Goal: Task Accomplishment & Management: Manage account settings

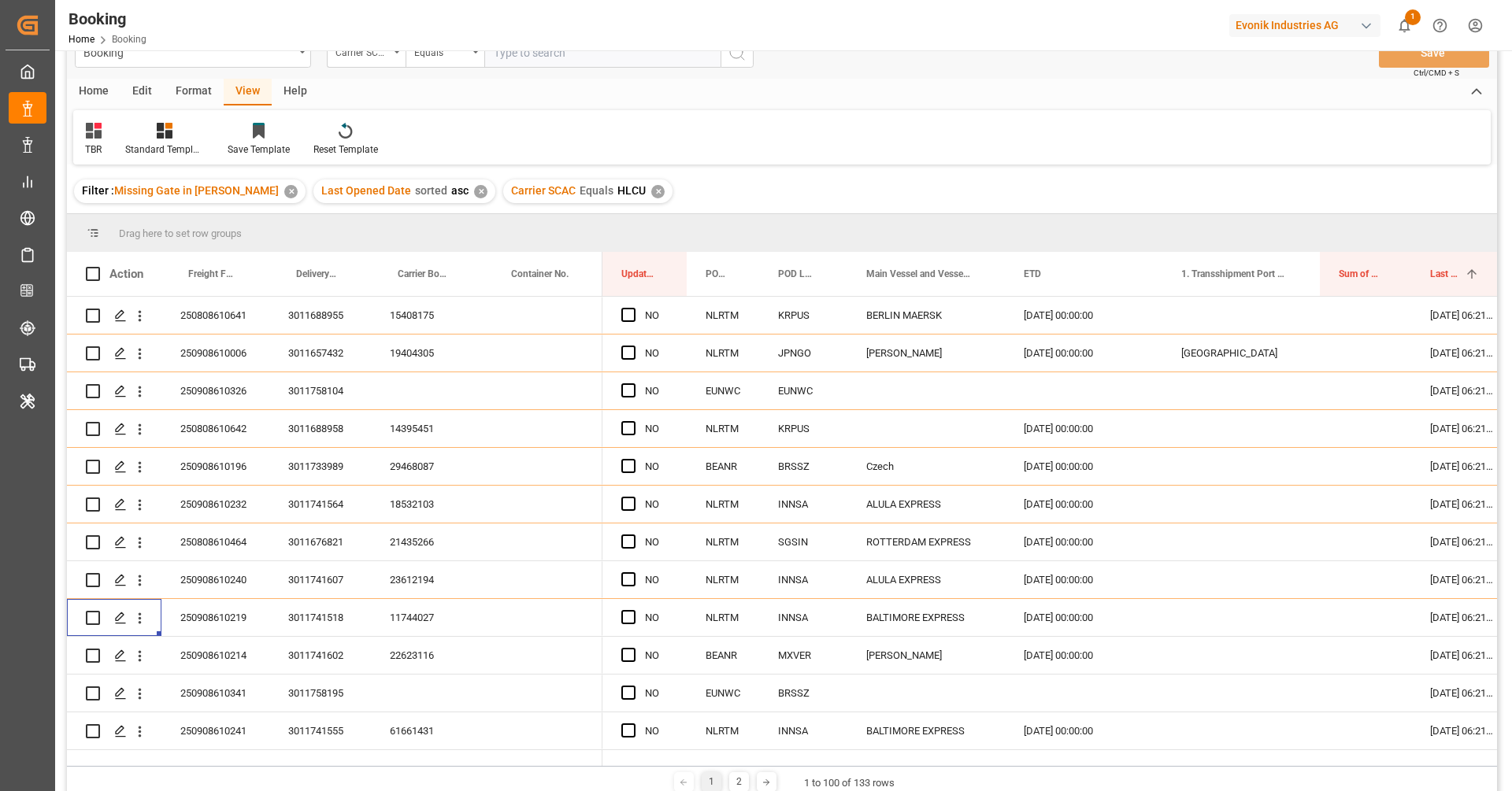
click at [913, 195] on div "Filter : Missing Gate in [PERSON_NAME] ✕ Last Opened Date sorted asc ✕ Carrier …" at bounding box center [781, 191] width 1430 height 44
click at [927, 137] on div "TBR Standard Templates Save Template Reset Template" at bounding box center [782, 137] width 1418 height 54
click at [939, 86] on div "Home Edit Format View Help" at bounding box center [781, 92] width 1430 height 27
click at [939, 51] on div "Booking Carrier SCAC Equals Save Ctrl/CMD + S" at bounding box center [781, 53] width 1430 height 52
click at [939, 31] on div "Booking Home Booking Evonik Industries AG 1 Notifications Only show unread All …" at bounding box center [778, 25] width 1468 height 50
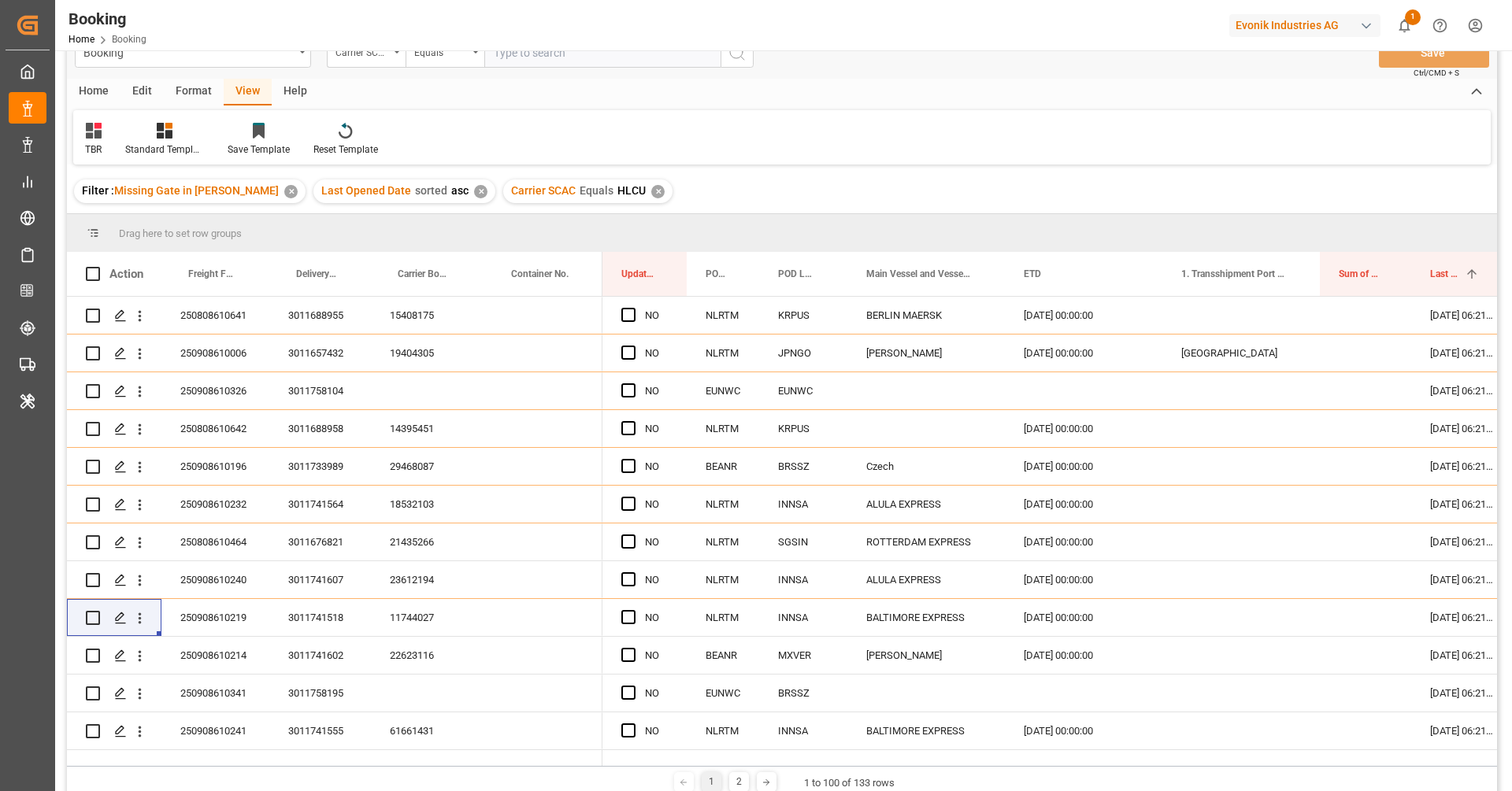
click at [960, 218] on div "Drag here to set row groups" at bounding box center [781, 233] width 1430 height 38
click at [964, 187] on div "Filter : Missing Gate in [PERSON_NAME] ✕ Last Opened Date sorted asc ✕ Carrier …" at bounding box center [781, 191] width 1430 height 44
click at [965, 142] on div "TBR Standard Templates Save Template Reset Template" at bounding box center [782, 137] width 1418 height 54
click at [965, 89] on div "Home Edit Format View Help" at bounding box center [781, 92] width 1430 height 27
click at [967, 67] on div "Booking Carrier SCAC Equals Save Ctrl/CMD + S" at bounding box center [781, 53] width 1430 height 52
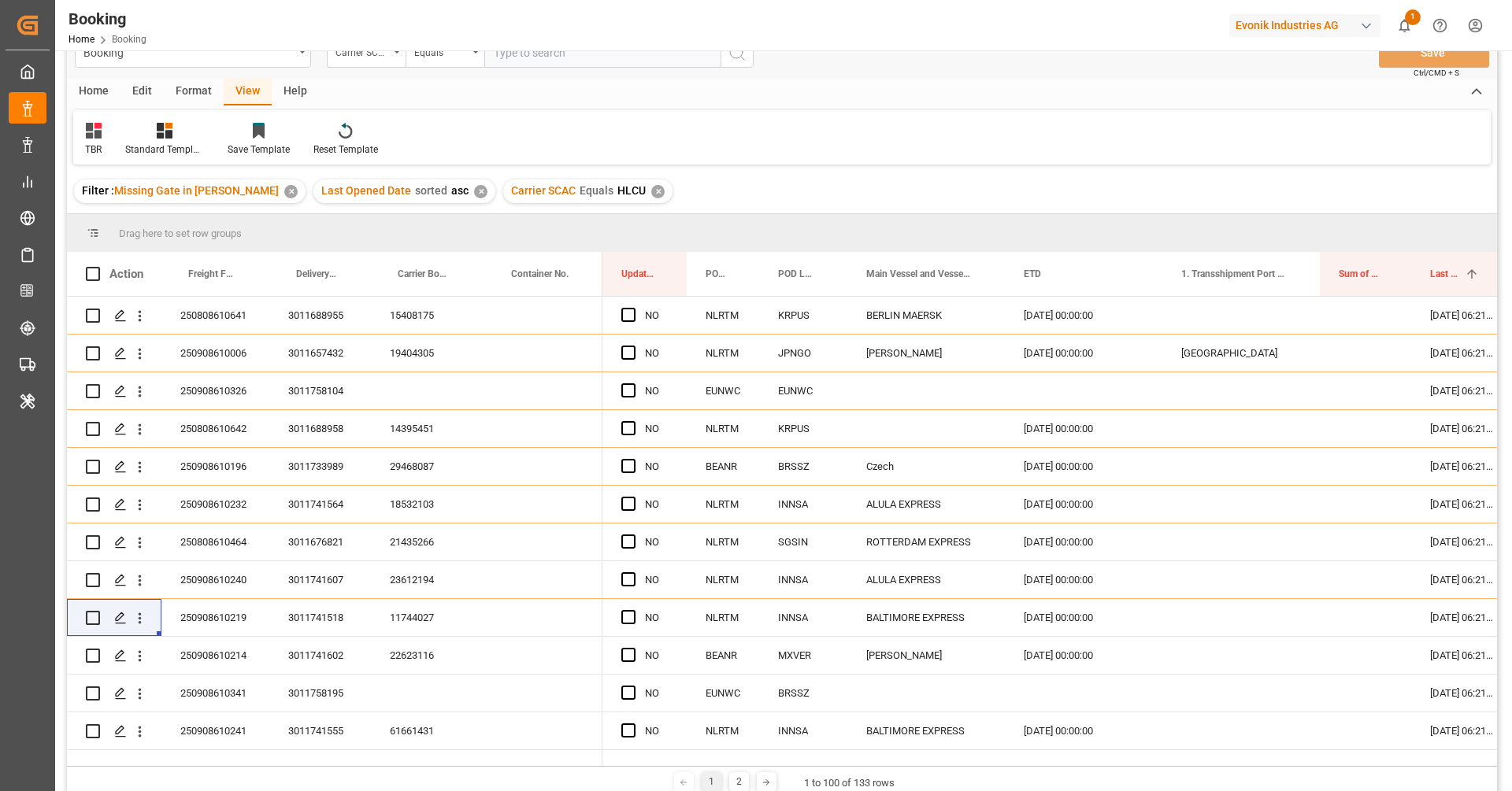
click at [971, 19] on div "Booking Home Booking Evonik Industries AG 1 Notifications Only show unread All …" at bounding box center [778, 25] width 1468 height 50
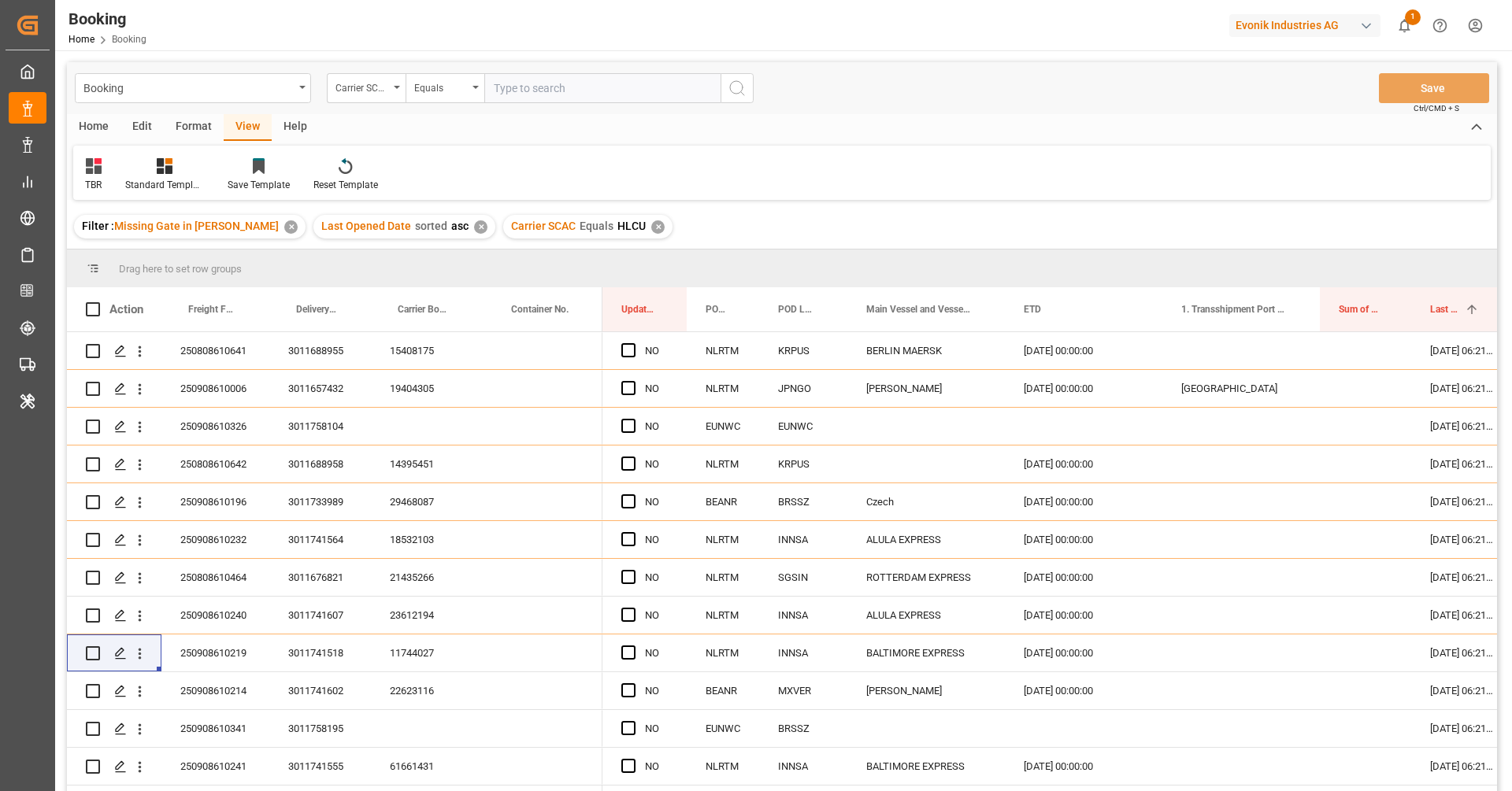
click at [969, 232] on div "Filter : Missing Gate in POL Barge ✕ Last Opened Date sorted asc ✕ Carrier SCAC…" at bounding box center [781, 226] width 1430 height 44
click at [963, 226] on div "Filter : Missing Gate in POL Barge ✕ Last Opened Date sorted asc ✕ Carrier SCAC…" at bounding box center [781, 226] width 1430 height 44
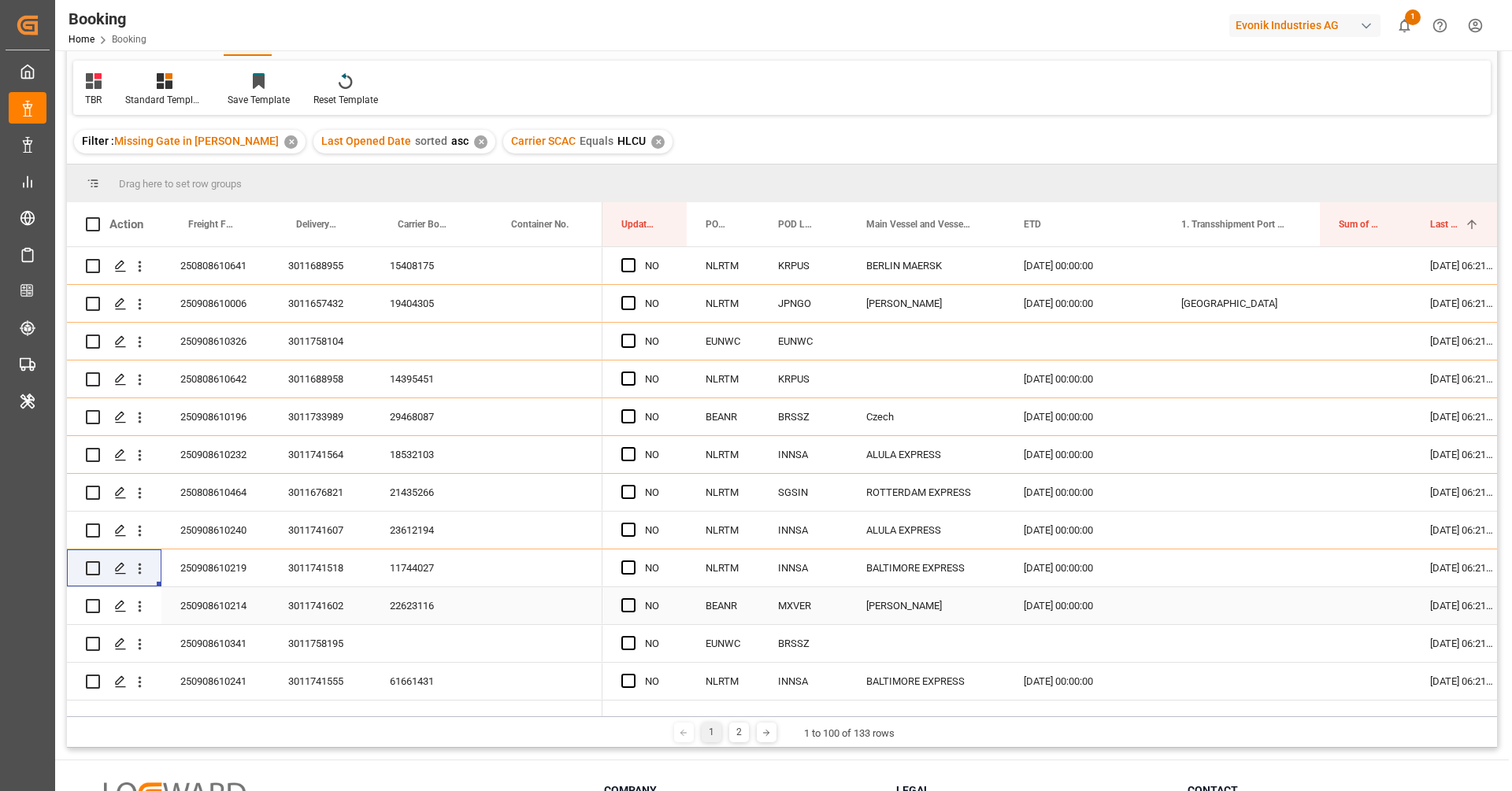
click at [413, 601] on div "22623116" at bounding box center [427, 605] width 113 height 37
click at [138, 605] on icon "open menu" at bounding box center [139, 606] width 16 height 16
click at [188, 636] on span "Open in new tab" at bounding box center [243, 639] width 144 height 16
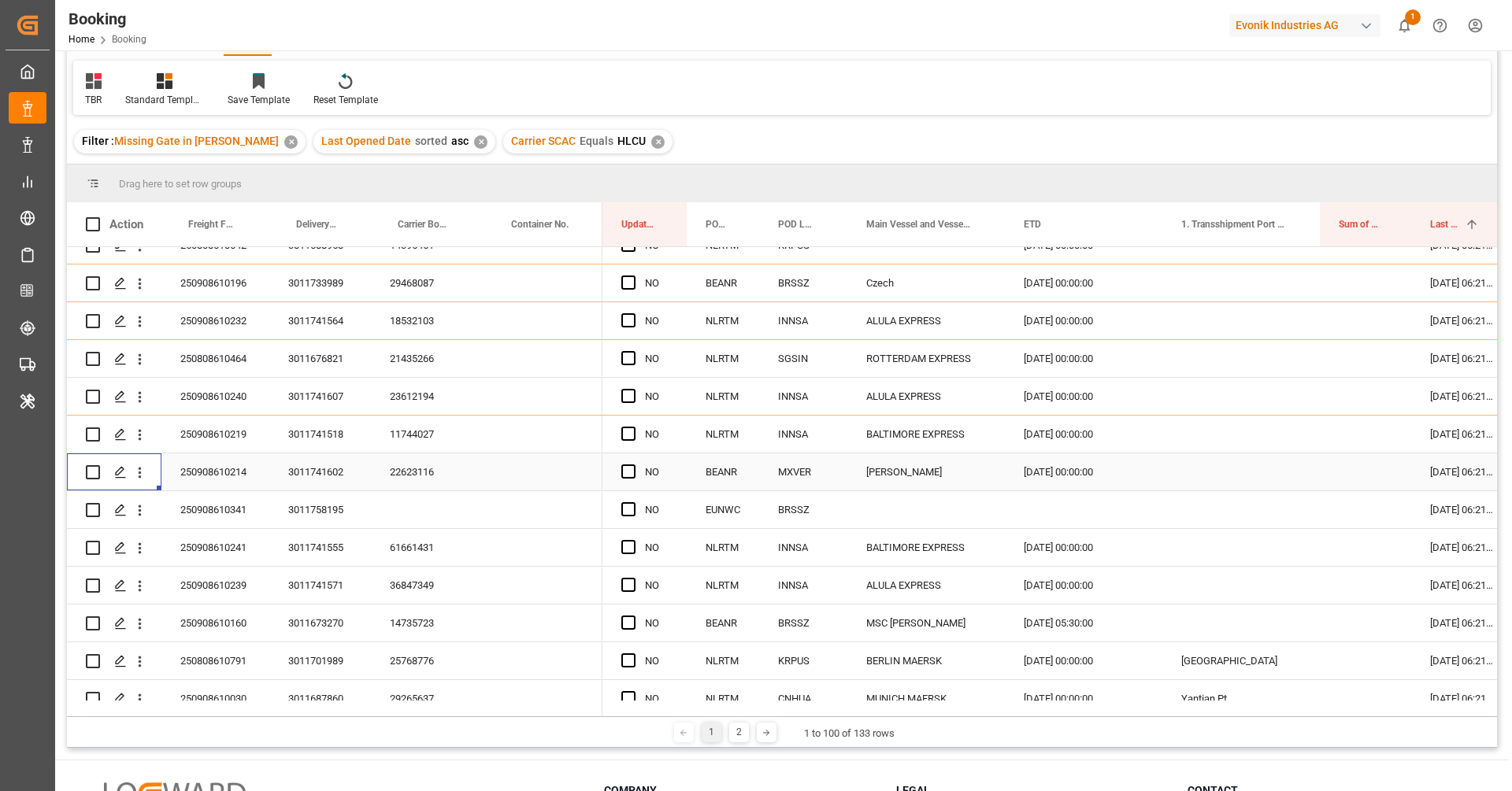
scroll to position [193, 0]
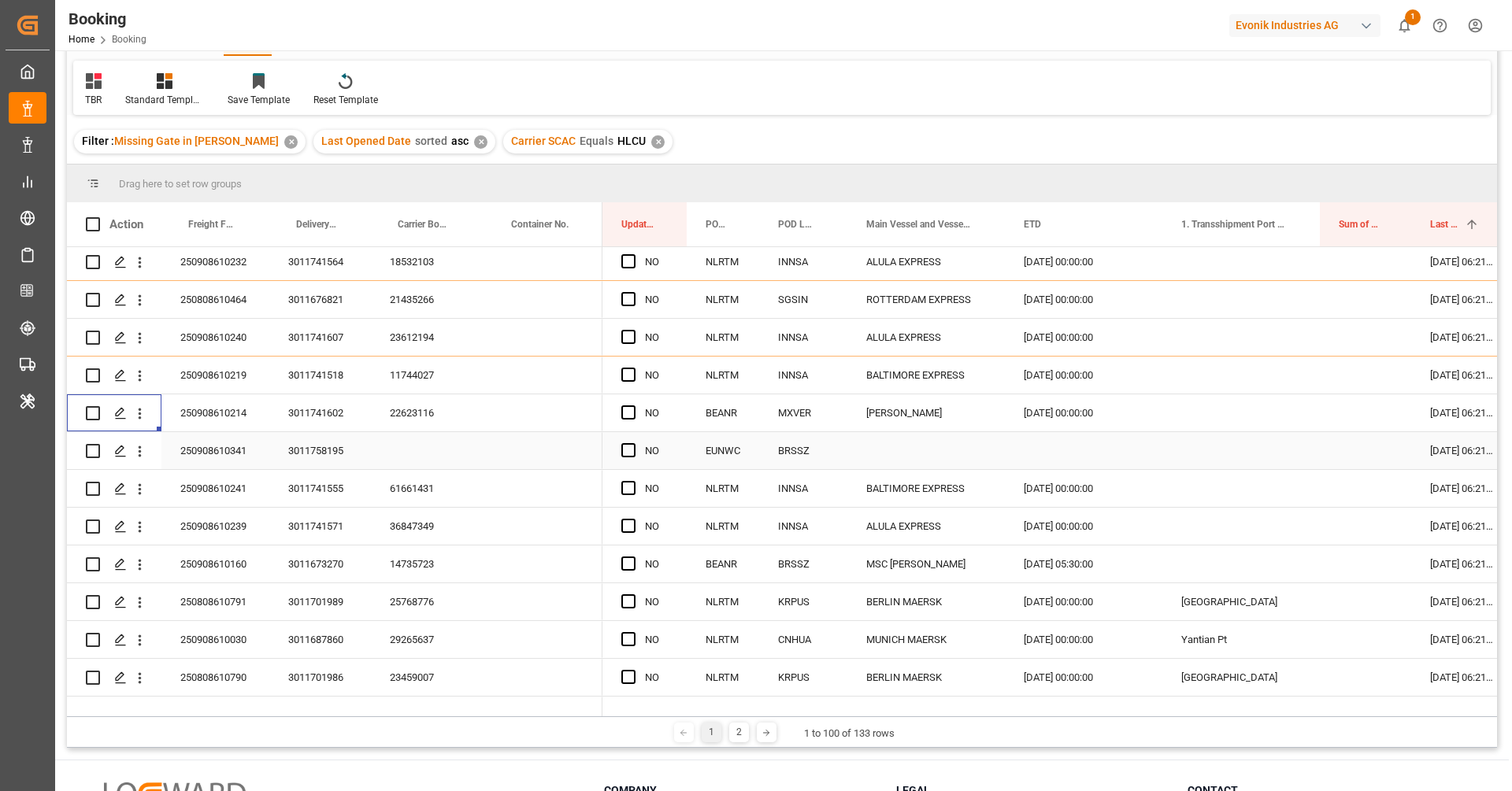
click at [244, 448] on div "250908610341" at bounding box center [215, 450] width 108 height 37
click at [143, 462] on button "open menu" at bounding box center [139, 450] width 16 height 30
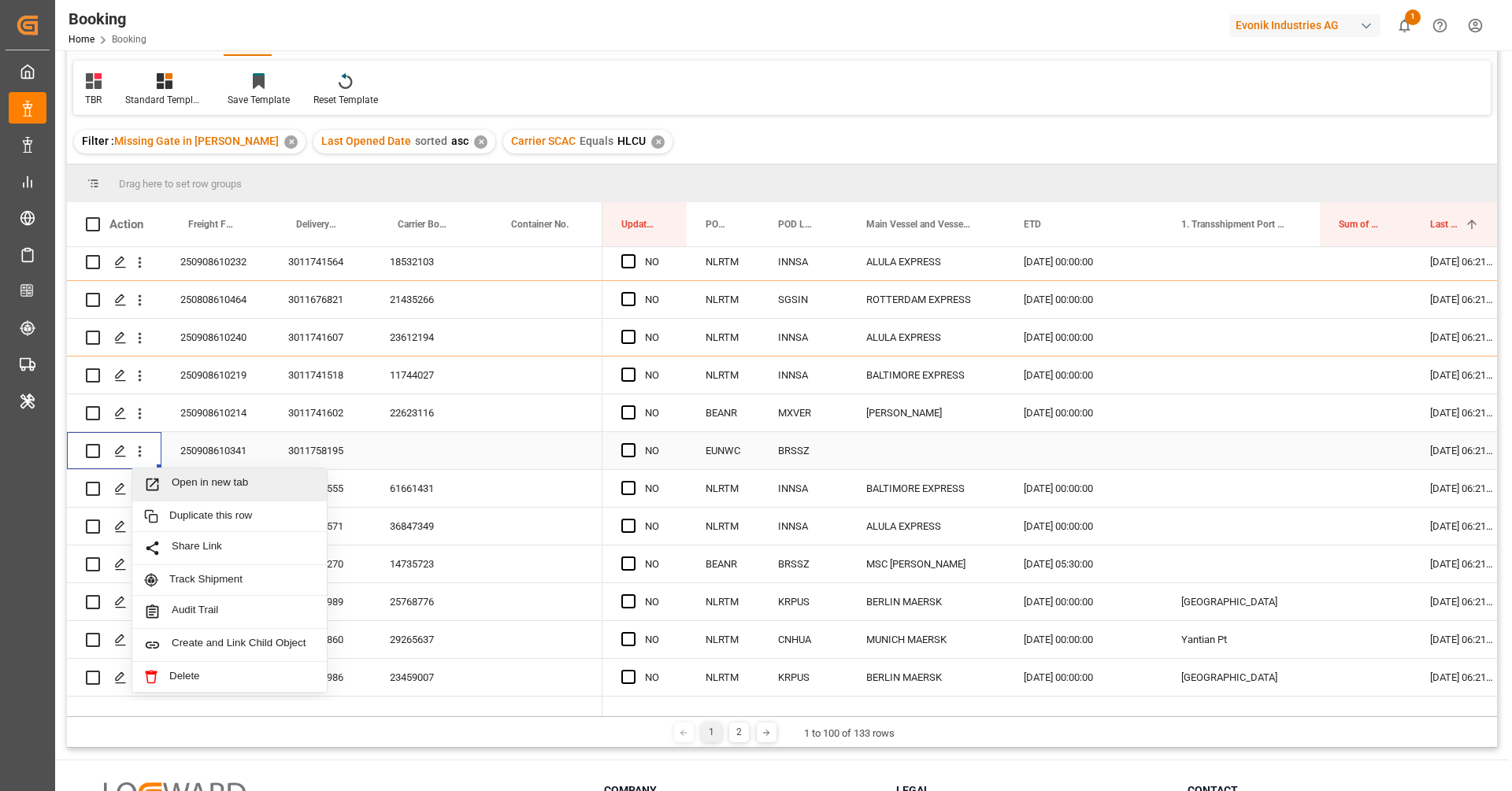
click at [181, 481] on span "Open in new tab" at bounding box center [243, 484] width 144 height 16
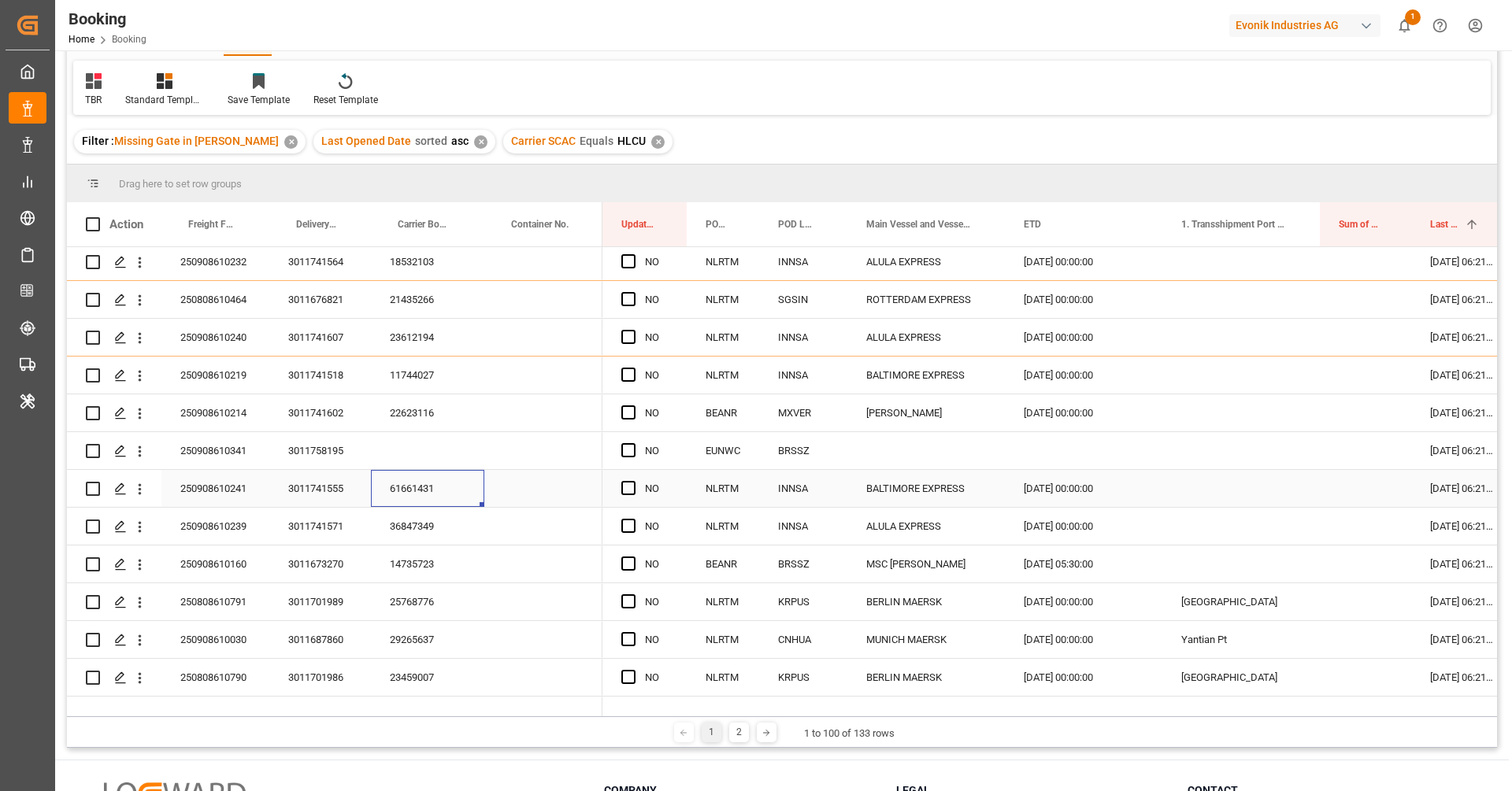
click at [394, 480] on div "61661431" at bounding box center [427, 488] width 113 height 37
click at [143, 496] on icon "open menu" at bounding box center [139, 488] width 16 height 16
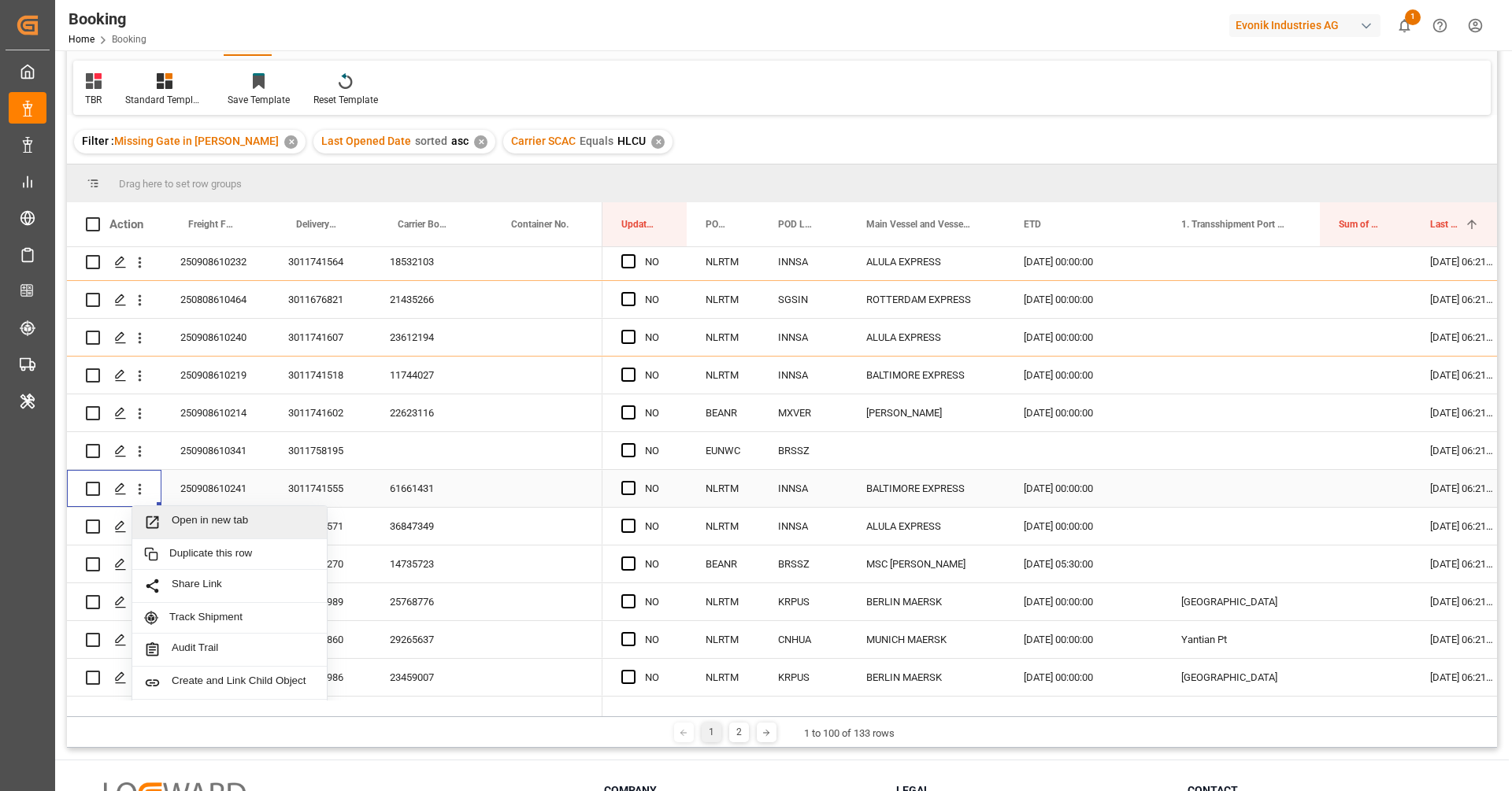
click at [194, 514] on span "Open in new tab" at bounding box center [243, 522] width 144 height 16
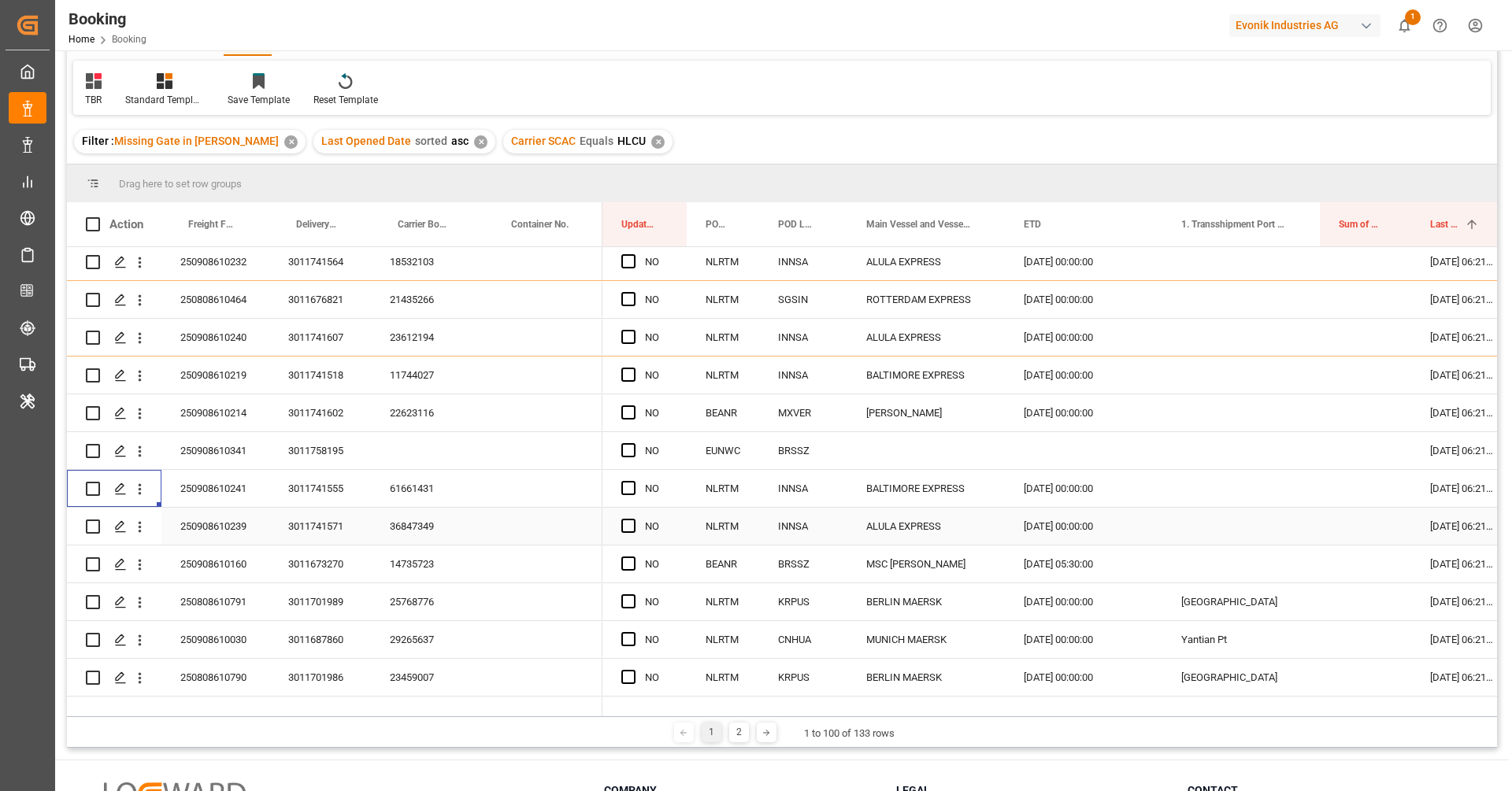
click at [413, 523] on div "36847349" at bounding box center [427, 526] width 113 height 37
click at [145, 532] on icon "open menu" at bounding box center [139, 526] width 16 height 16
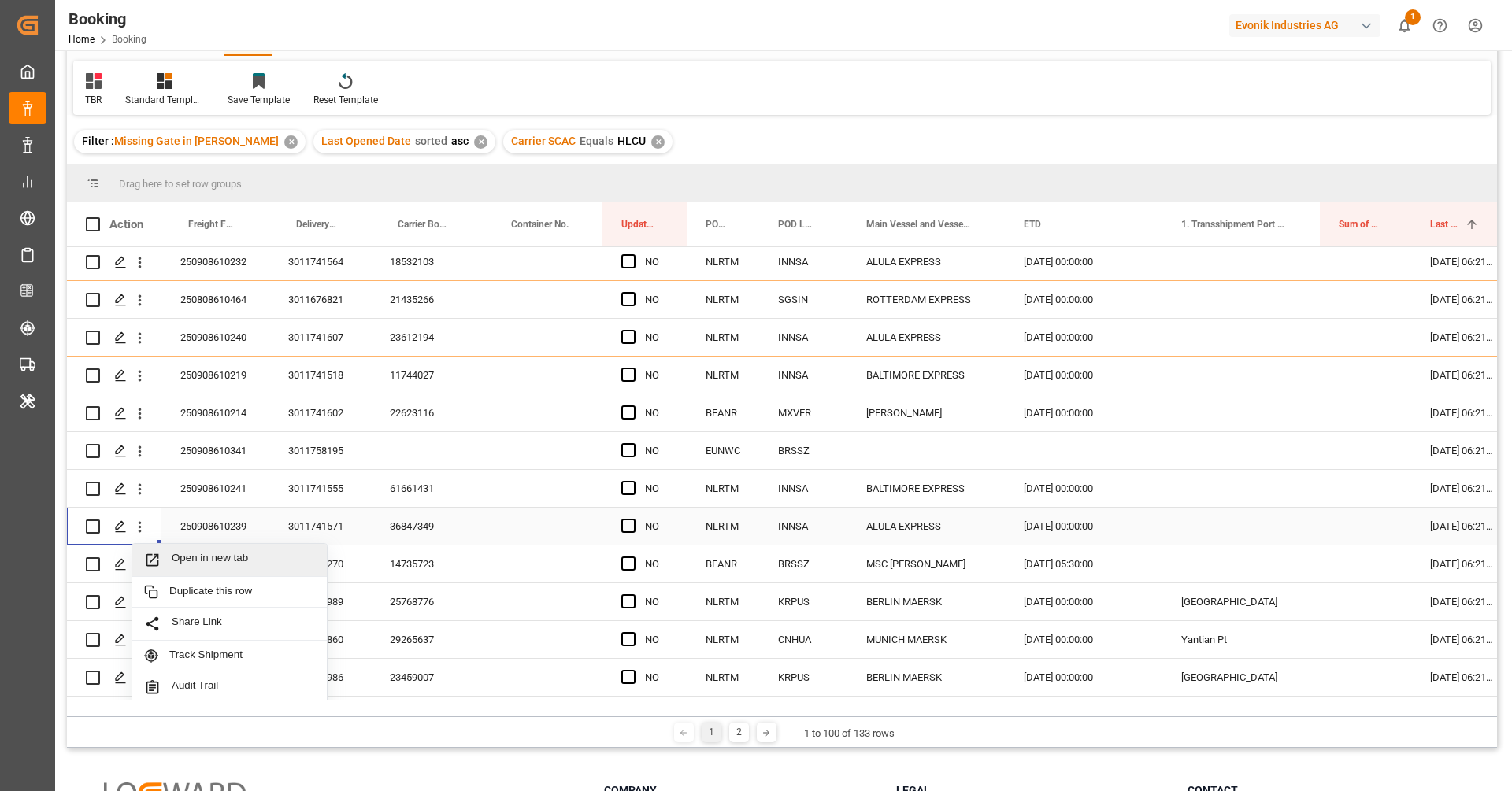
click at [198, 553] on span "Open in new tab" at bounding box center [243, 559] width 144 height 16
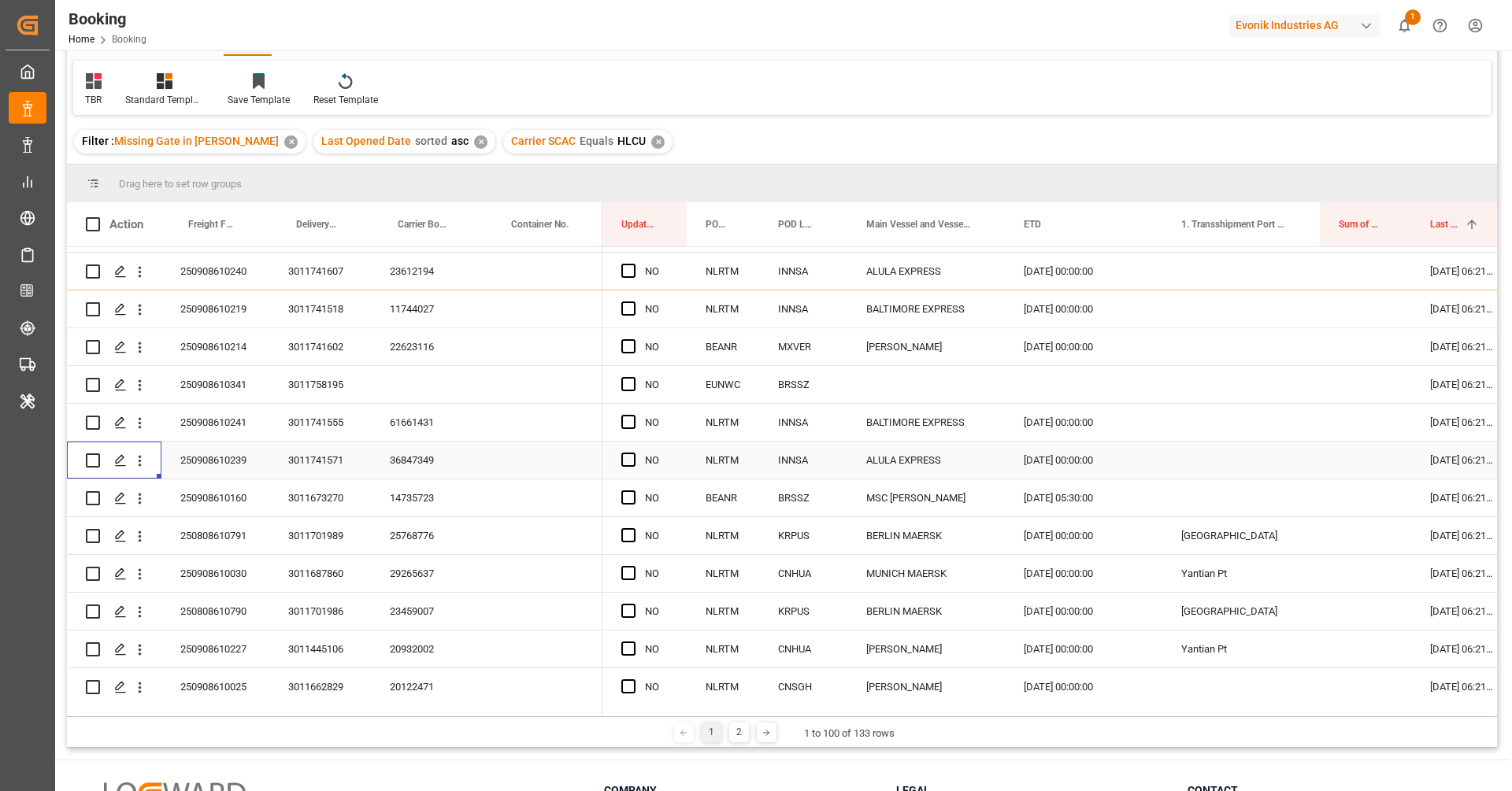
scroll to position [325, 0]
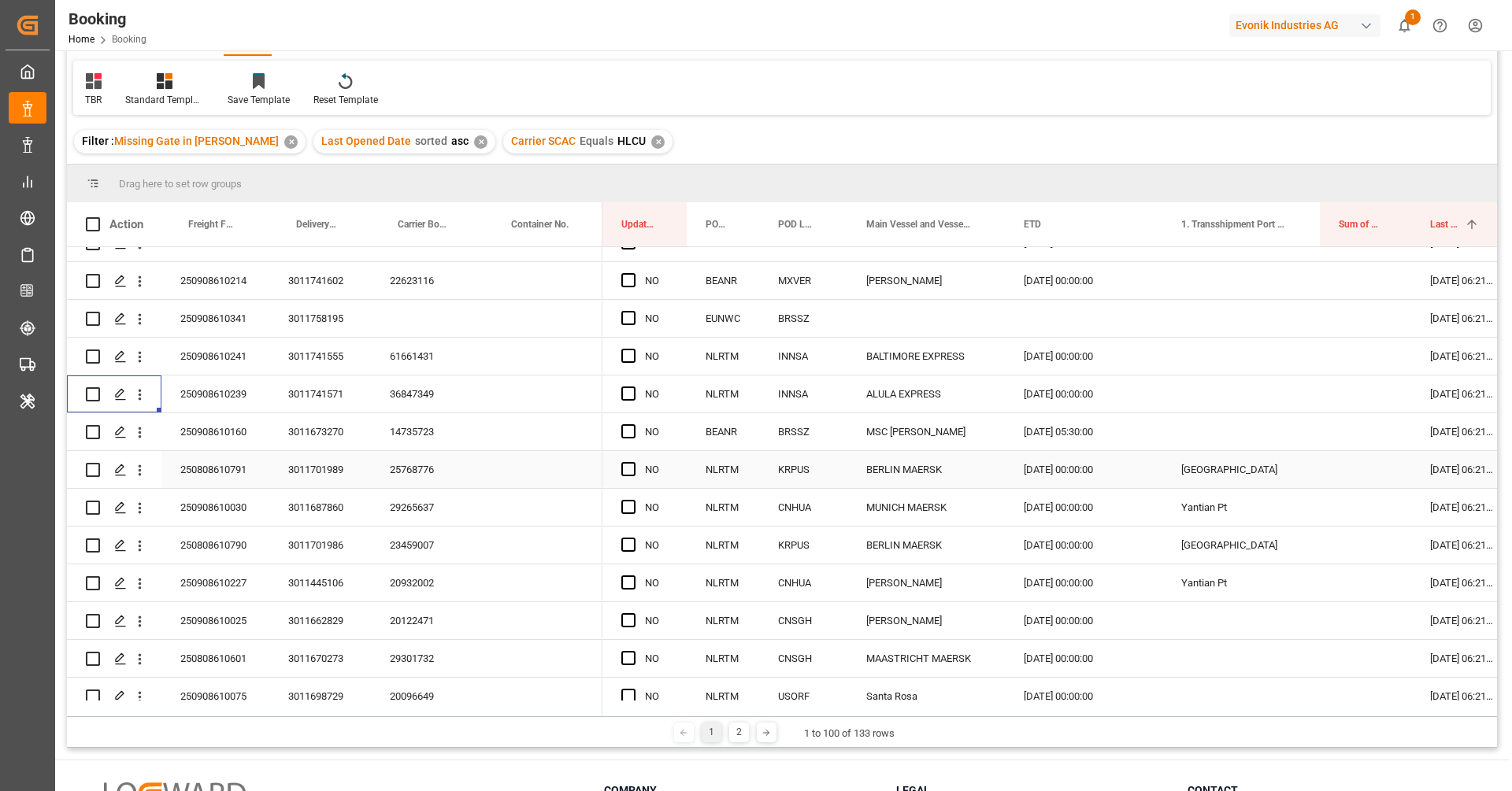
click at [426, 441] on div "14735723" at bounding box center [427, 431] width 113 height 37
click at [139, 444] on button "open menu" at bounding box center [139, 432] width 16 height 30
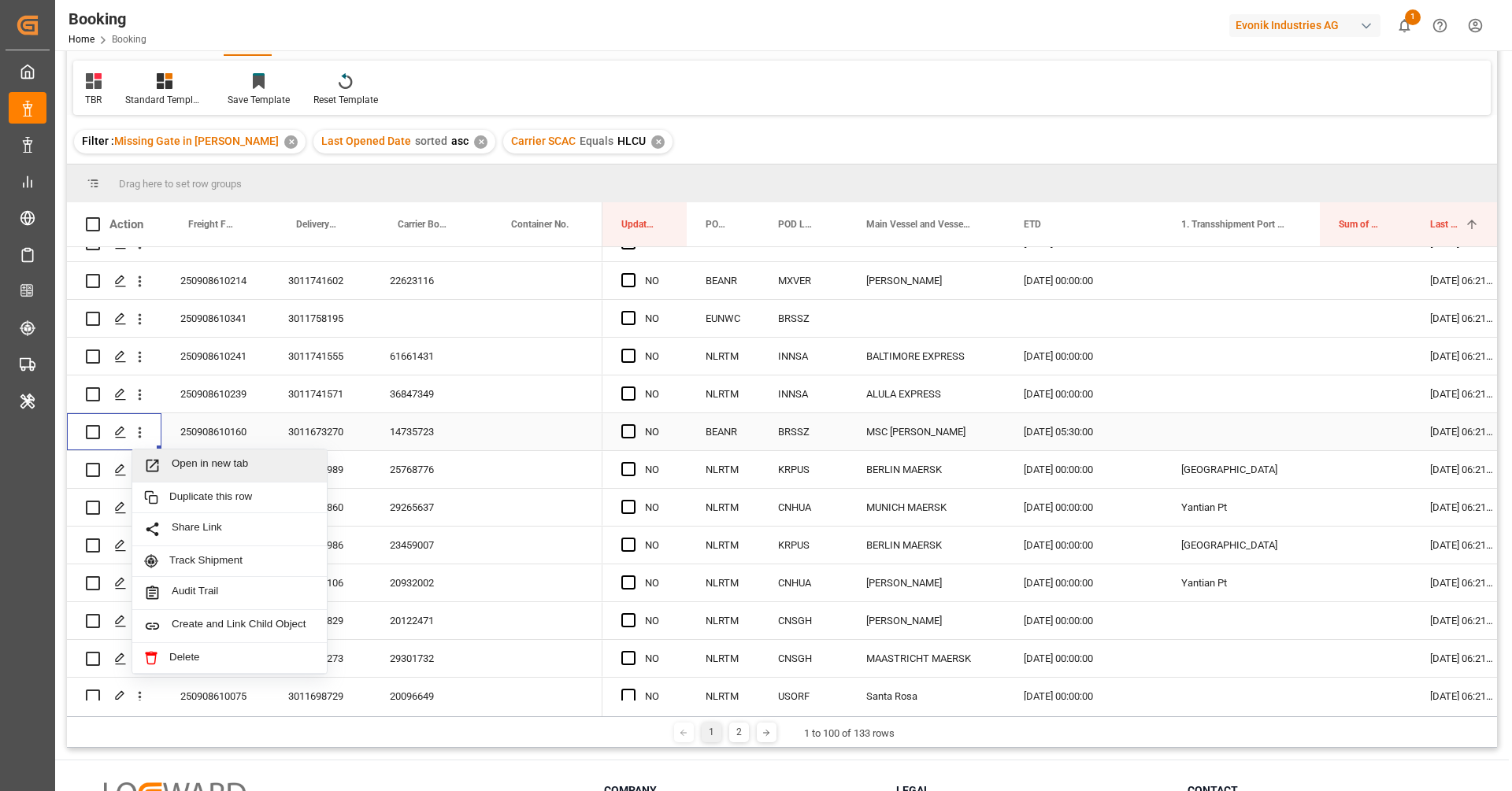
click at [189, 468] on span "Open in new tab" at bounding box center [243, 465] width 144 height 16
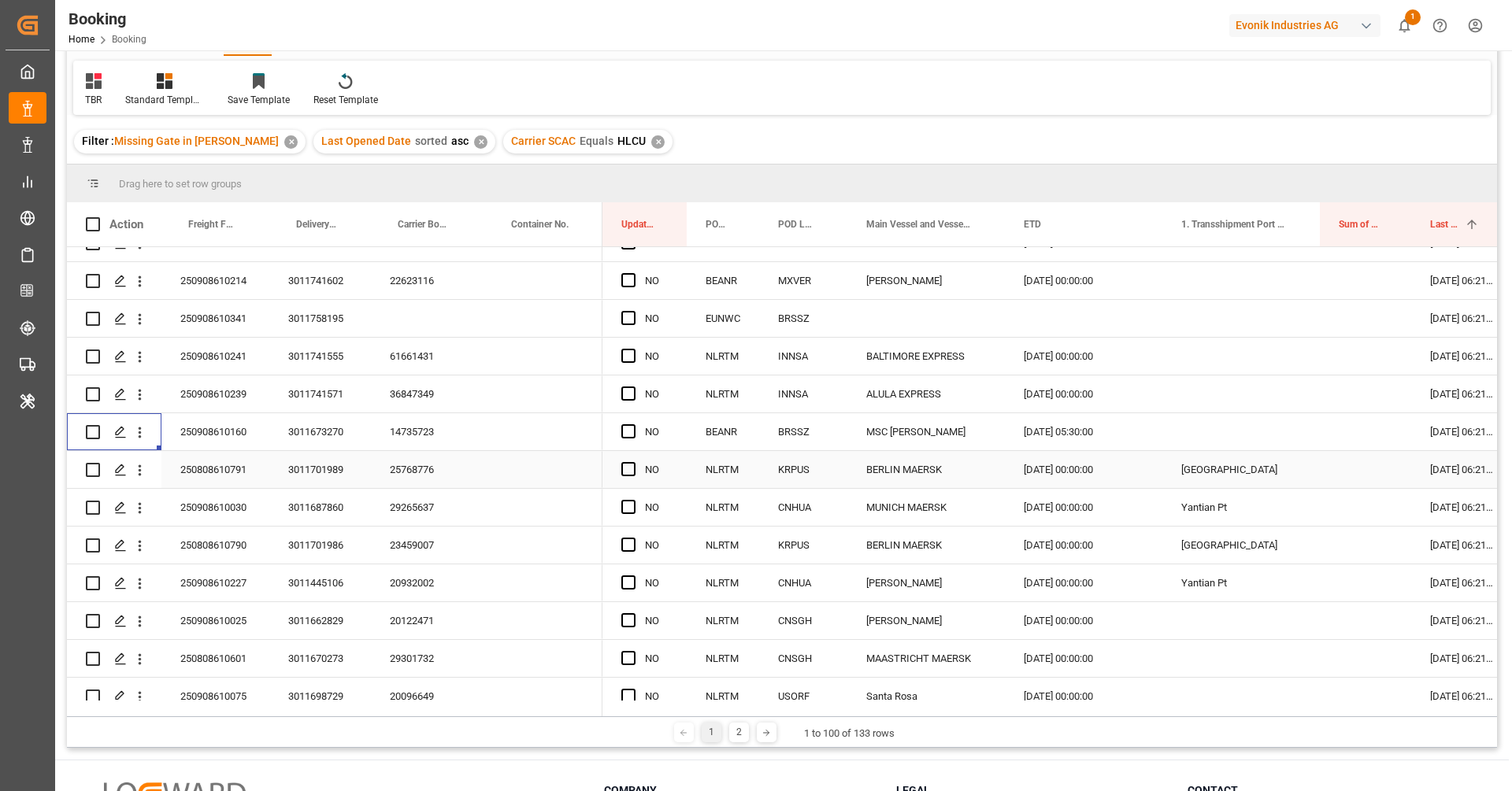
click at [402, 465] on div "25768776" at bounding box center [427, 469] width 113 height 37
click at [138, 475] on icon "open menu" at bounding box center [139, 469] width 16 height 16
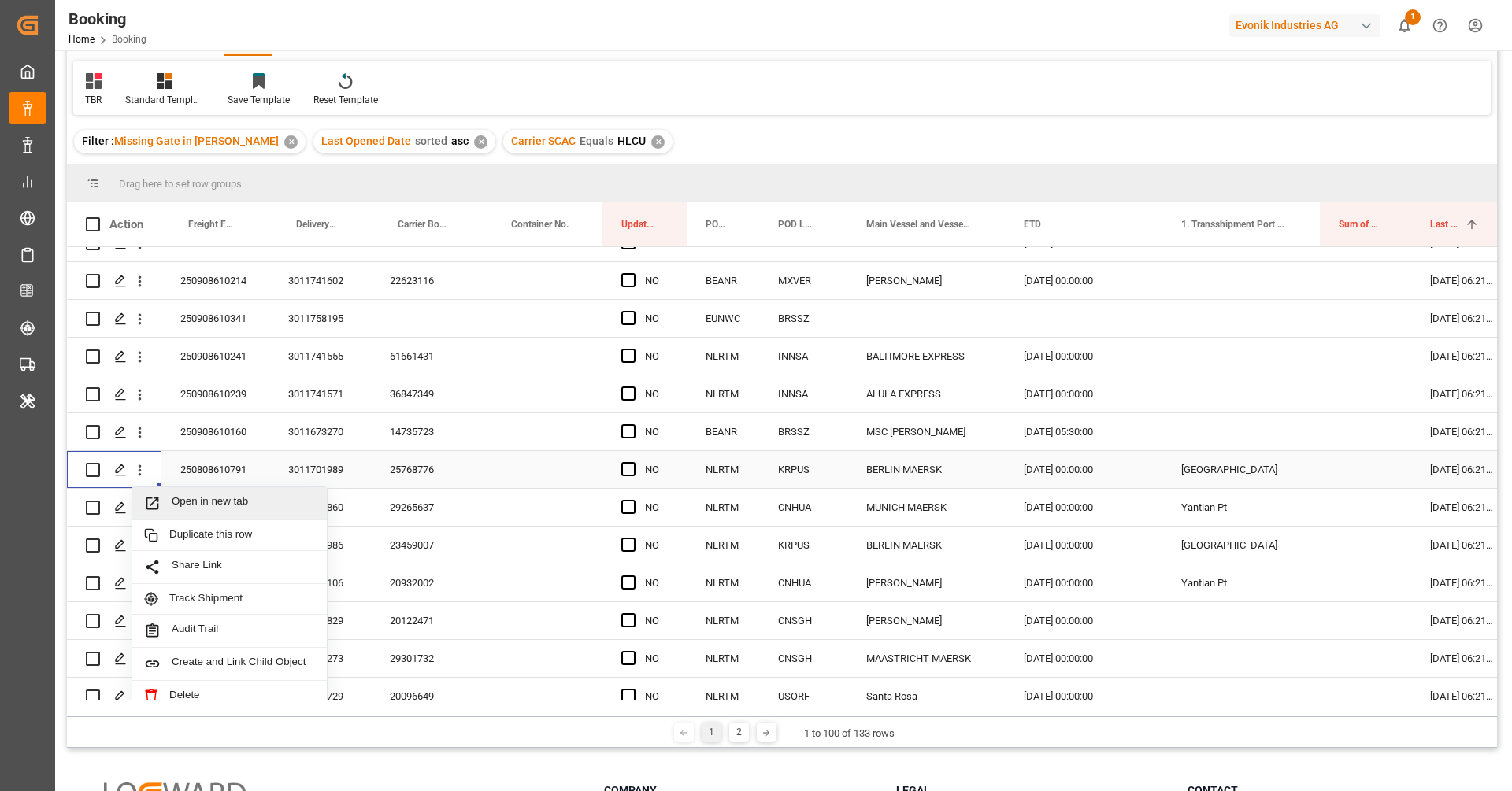
click at [180, 495] on span "Open in new tab" at bounding box center [243, 503] width 144 height 16
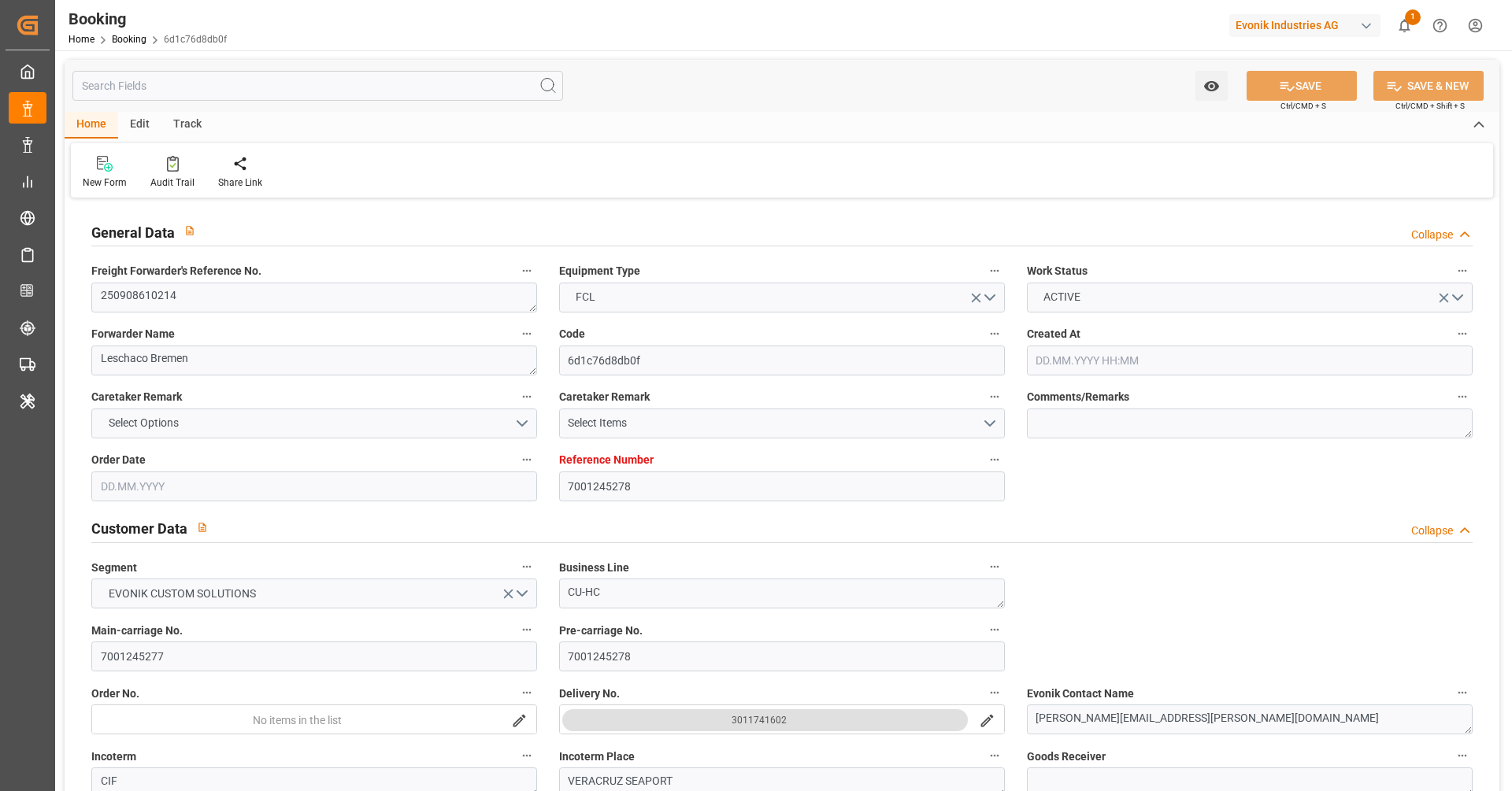
type input "7001245278"
type input "9665671"
type input "Hapag Lloyd"
type input "Hapag Lloyd Aktiengesellschaft"
type input "BEANR"
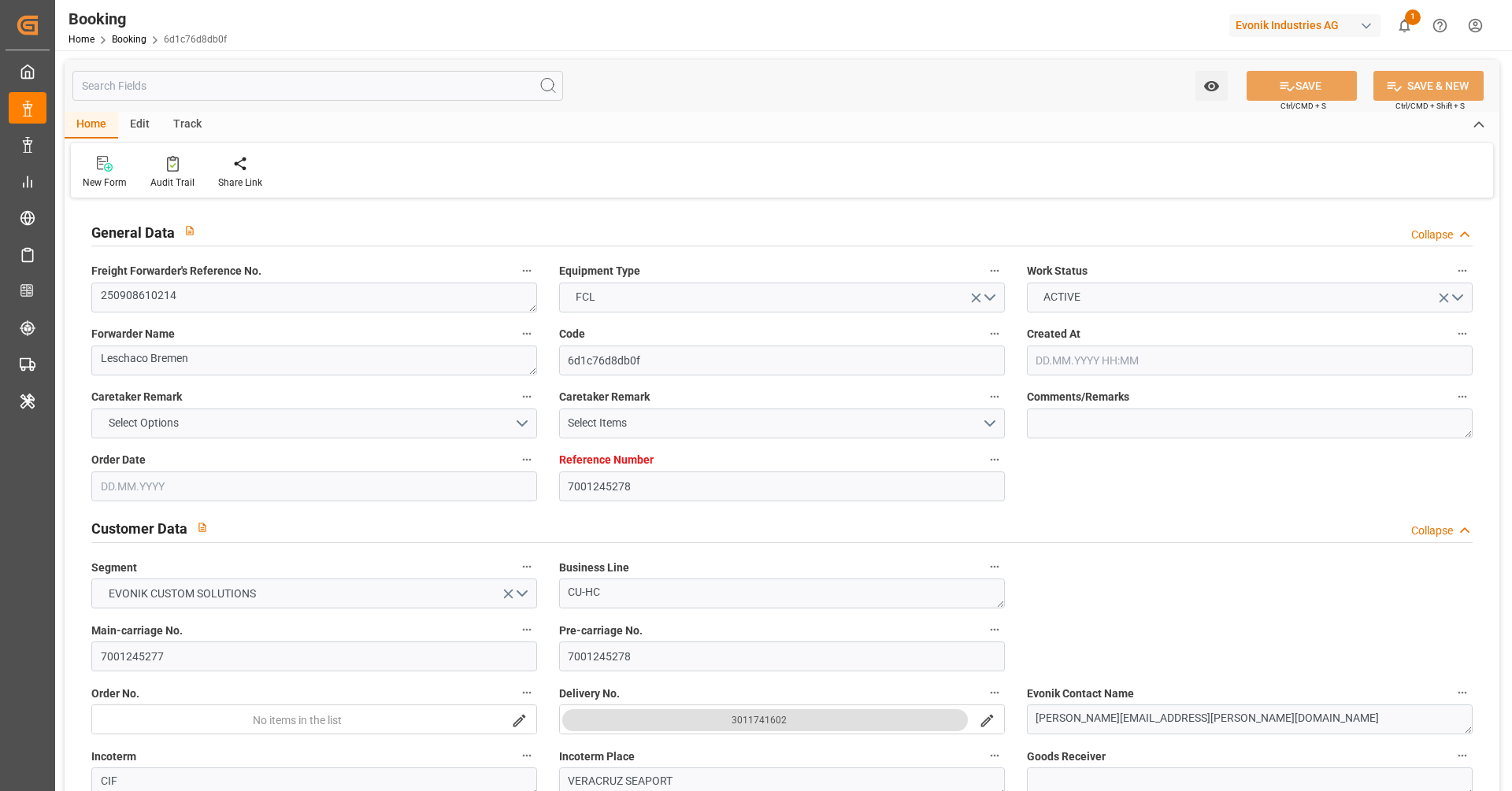
type input "MXVER"
type input "11.08.2025 08:50"
type input "11.08.2025"
type input "24.09.2025"
type input "25.08.2025"
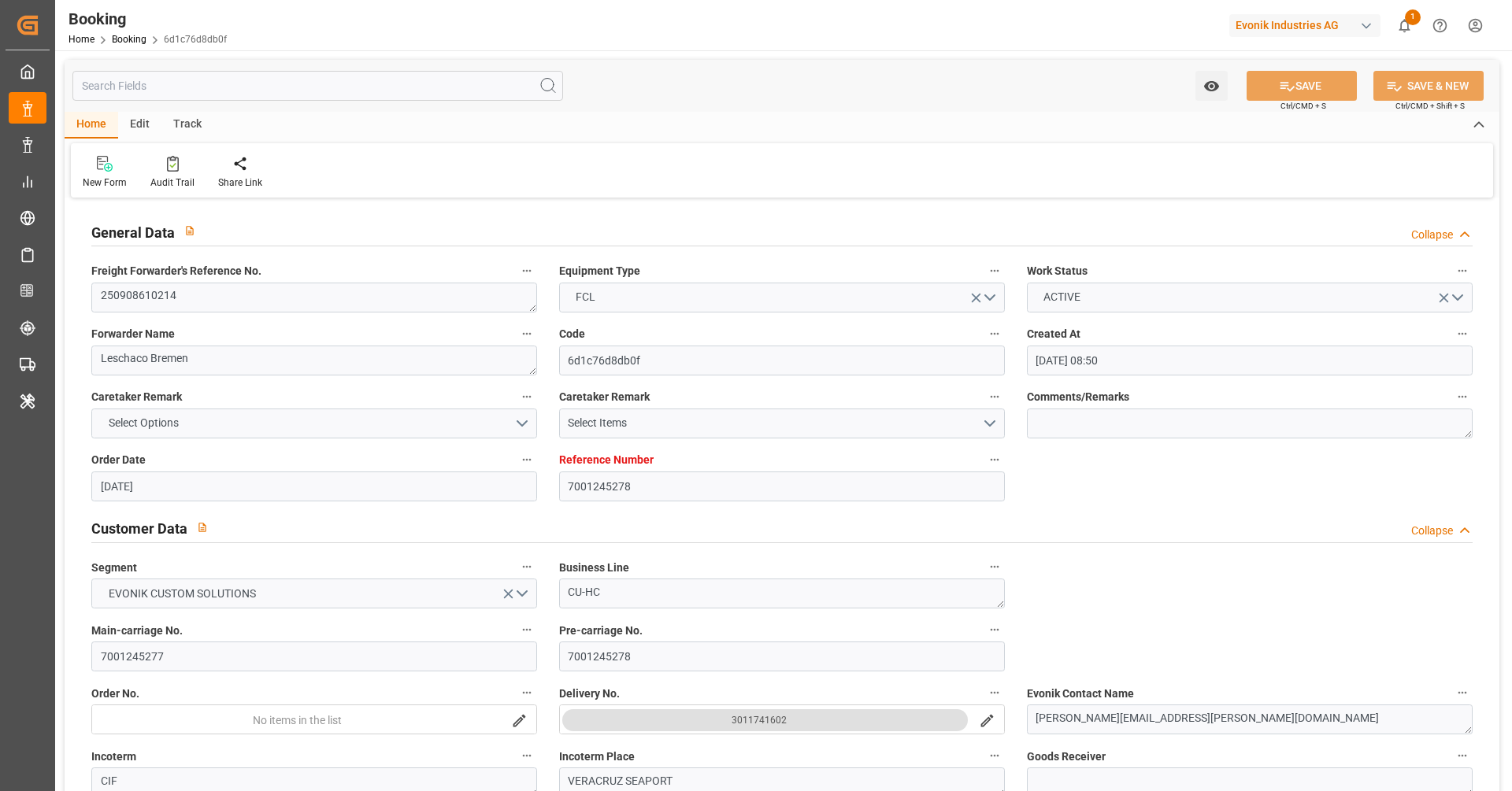
type input "12.08.2025"
type input "01.09.2025 00:00"
type input "22.09.2025 00:00"
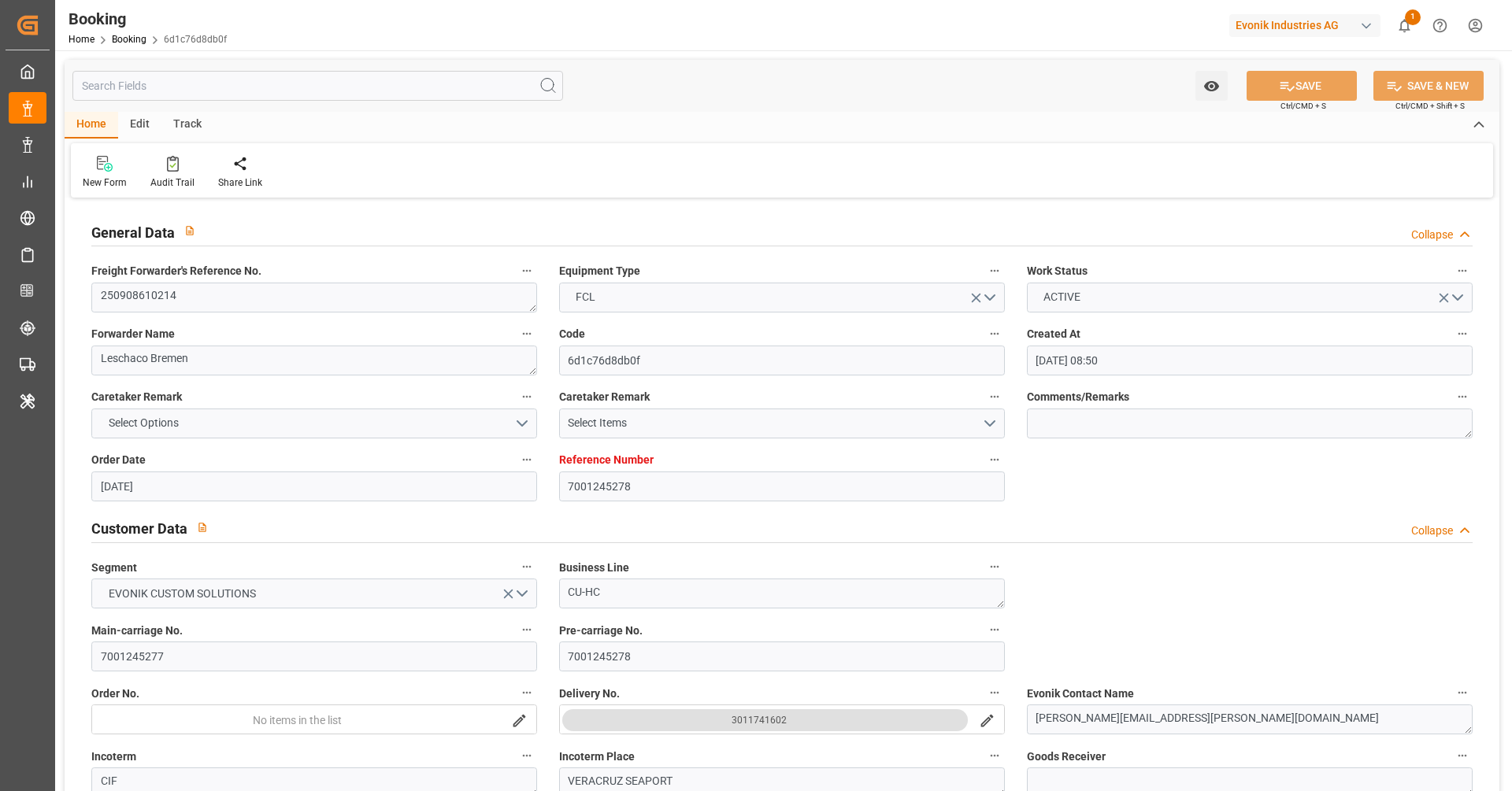
type input "22.09.2025 00:00"
type input "12.08.2025"
type input "19.08.2025 06:21"
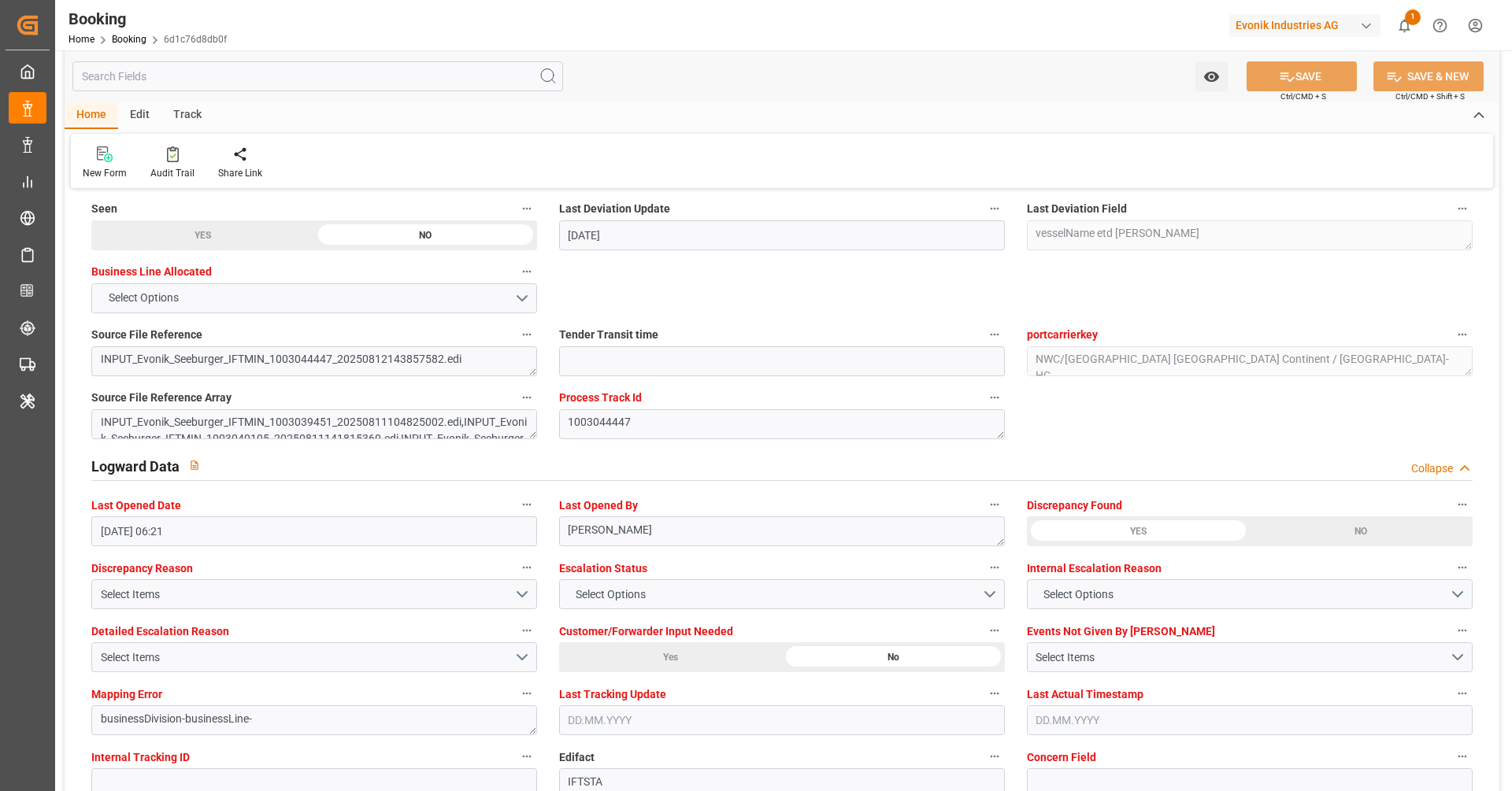
scroll to position [2788, 0]
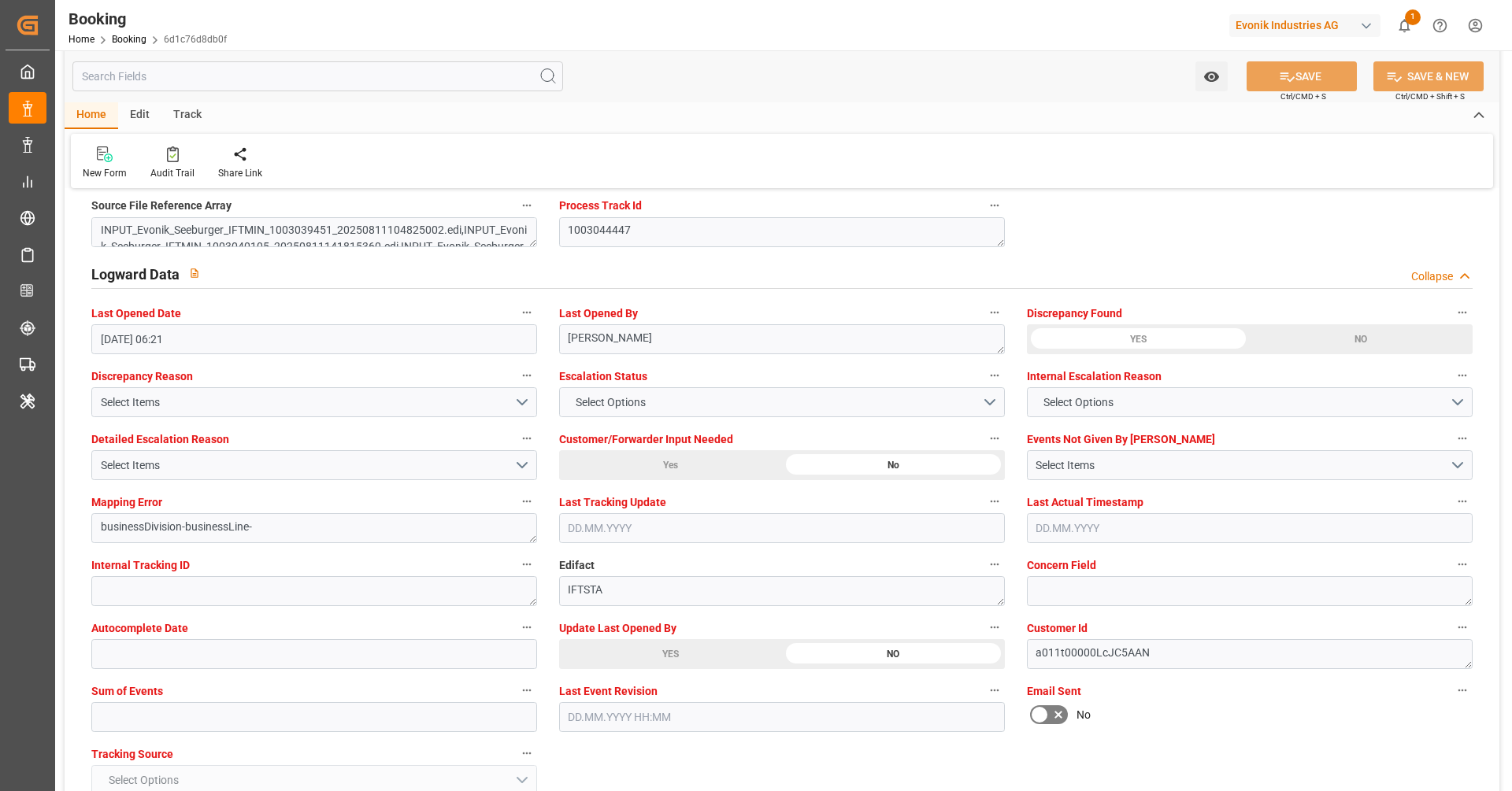
click at [314, 58] on div "YES" at bounding box center [203, 43] width 223 height 30
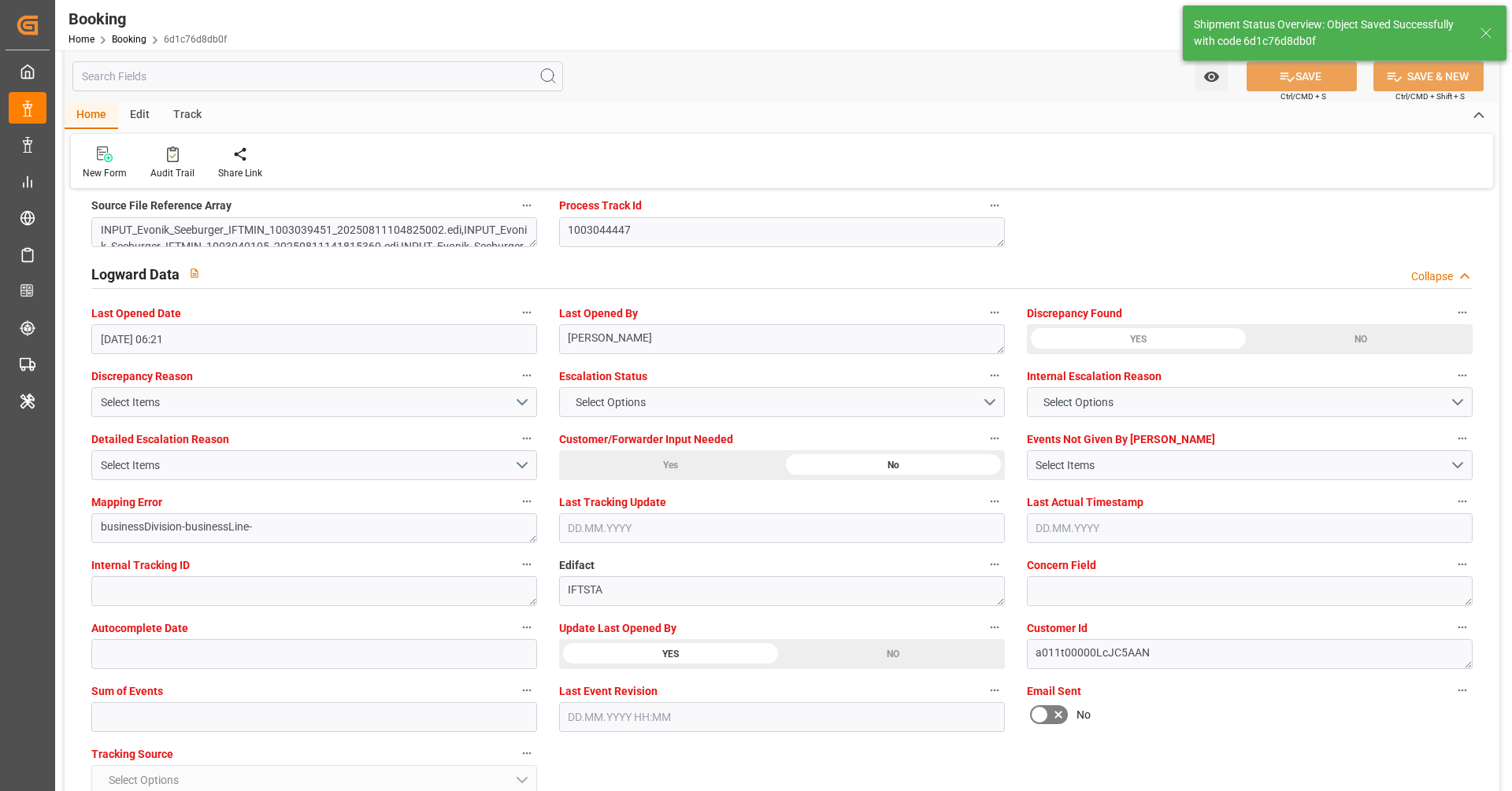
type textarea "[PERSON_NAME]"
type input "20.08.2025 08:00"
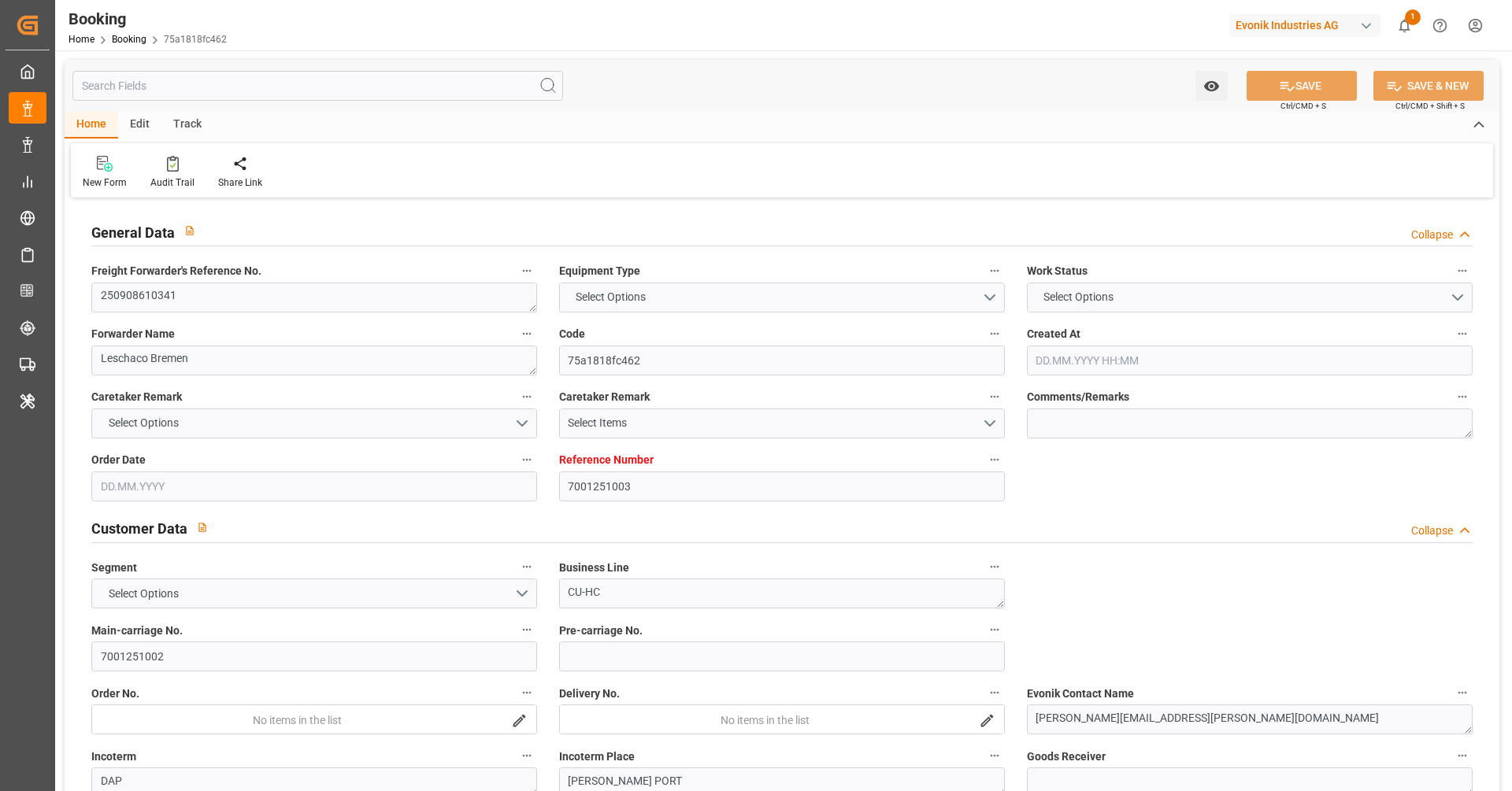
type input "7001251003"
type input "Hapag Lloyd"
type input "Hapag Lloyd Aktiengesellschaft"
type input "EUNWC"
type input "BRSSZ"
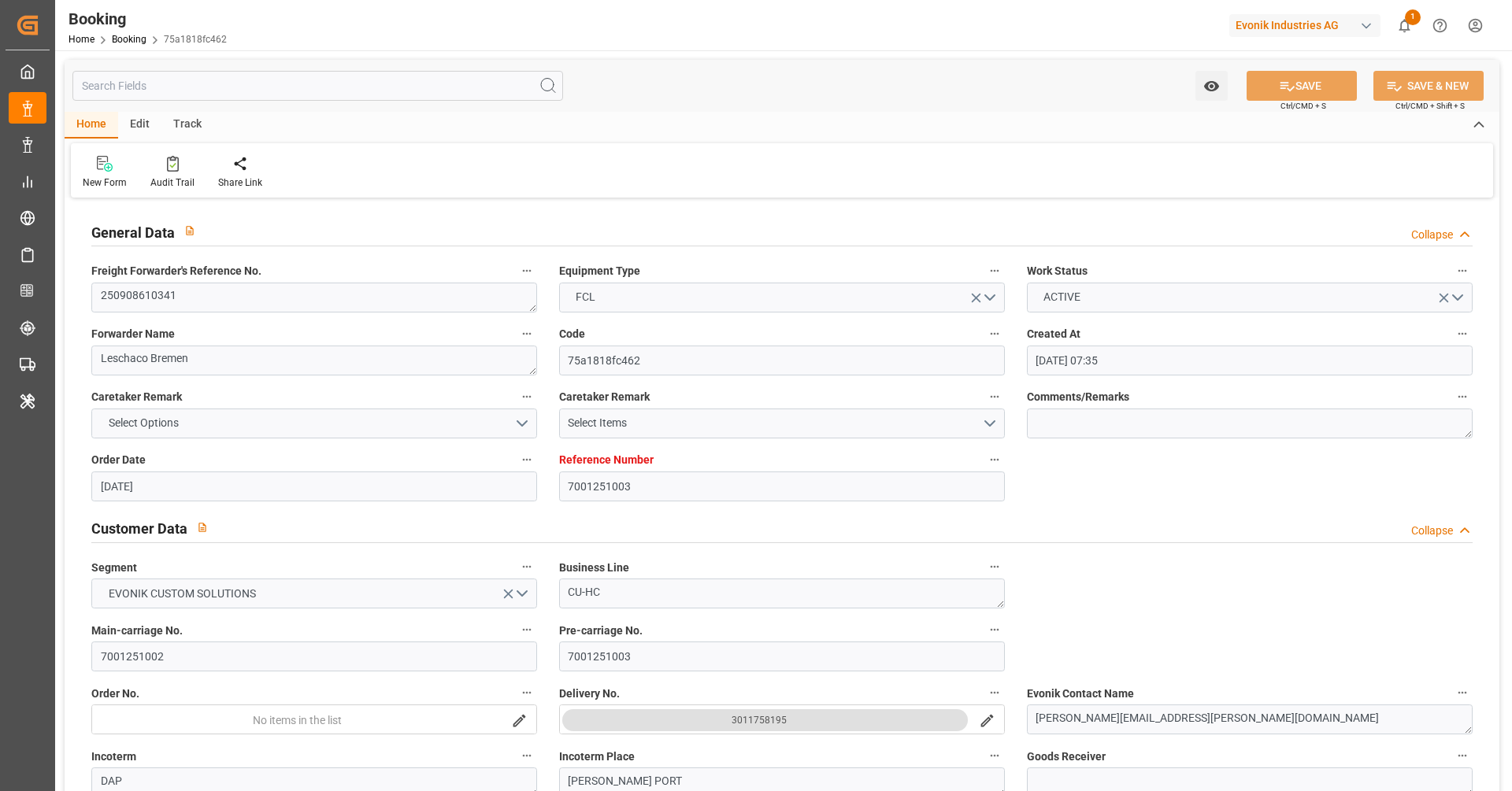
type input "18.08.2025 07:35"
type input "18.08.2025"
type input "19.10.2025"
type input "17.09.2025"
type input "18.08.2025"
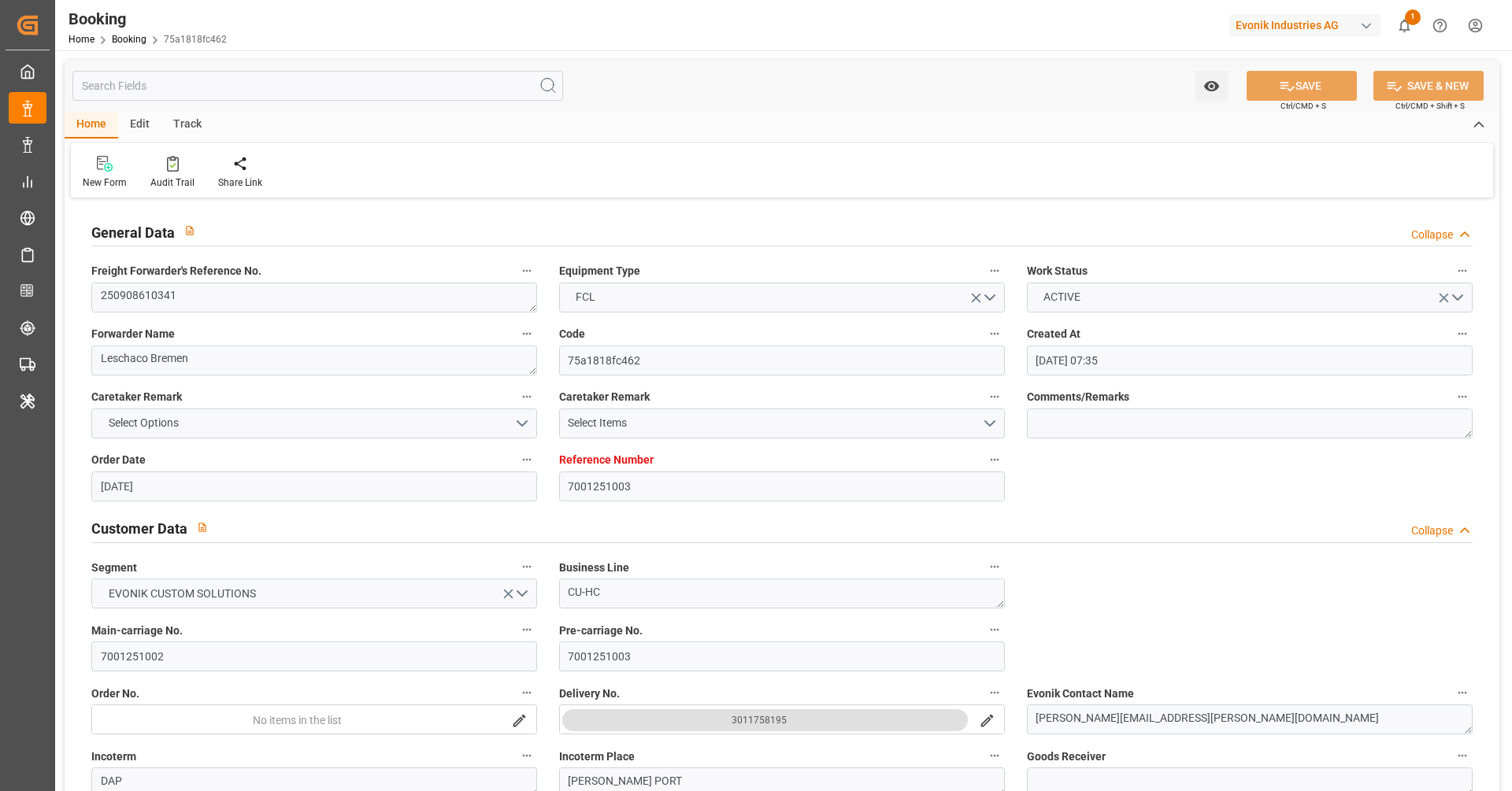
type input "18.08.2025"
type input "19.08.2025 06:21"
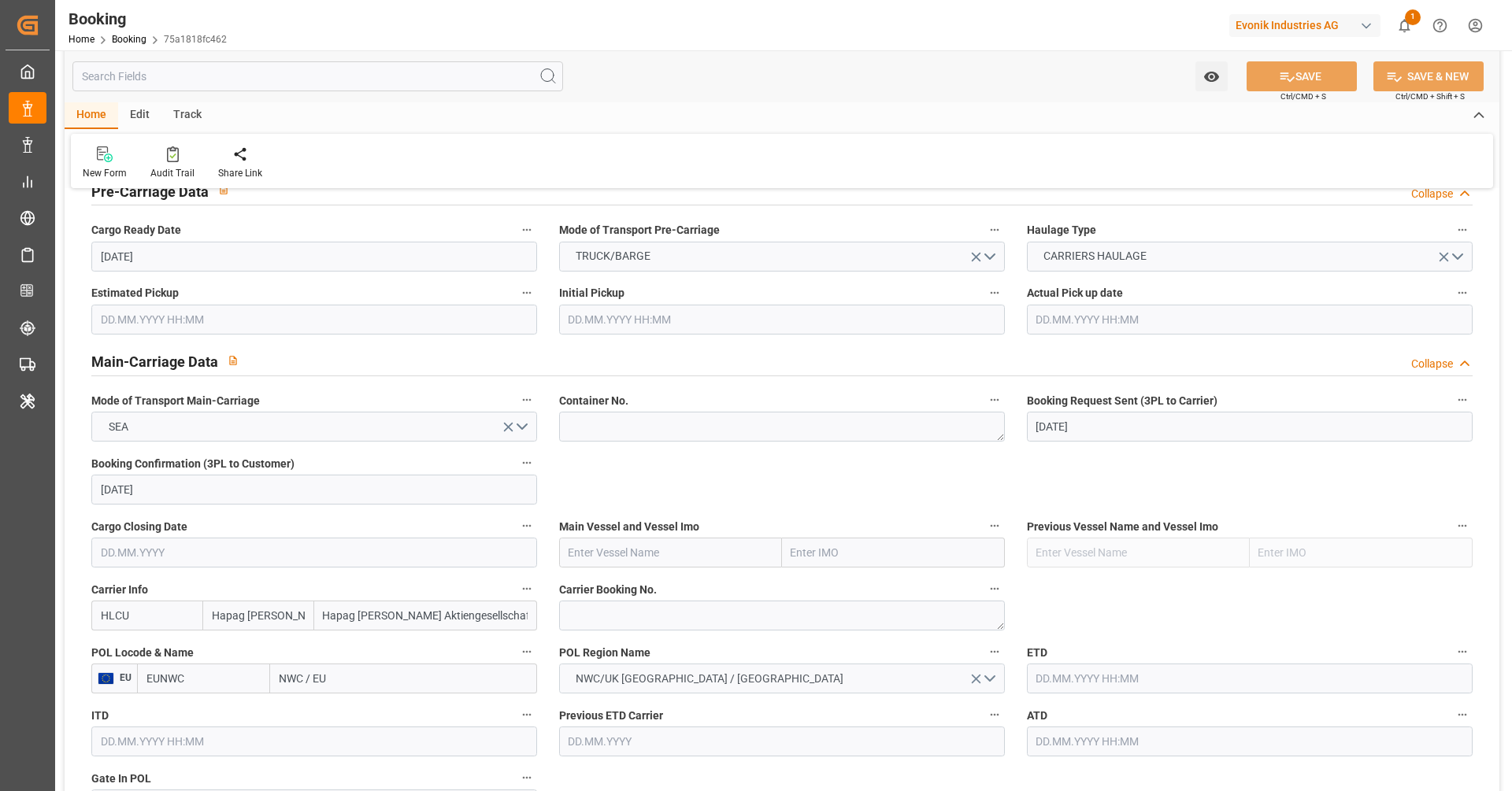
scroll to position [927, 0]
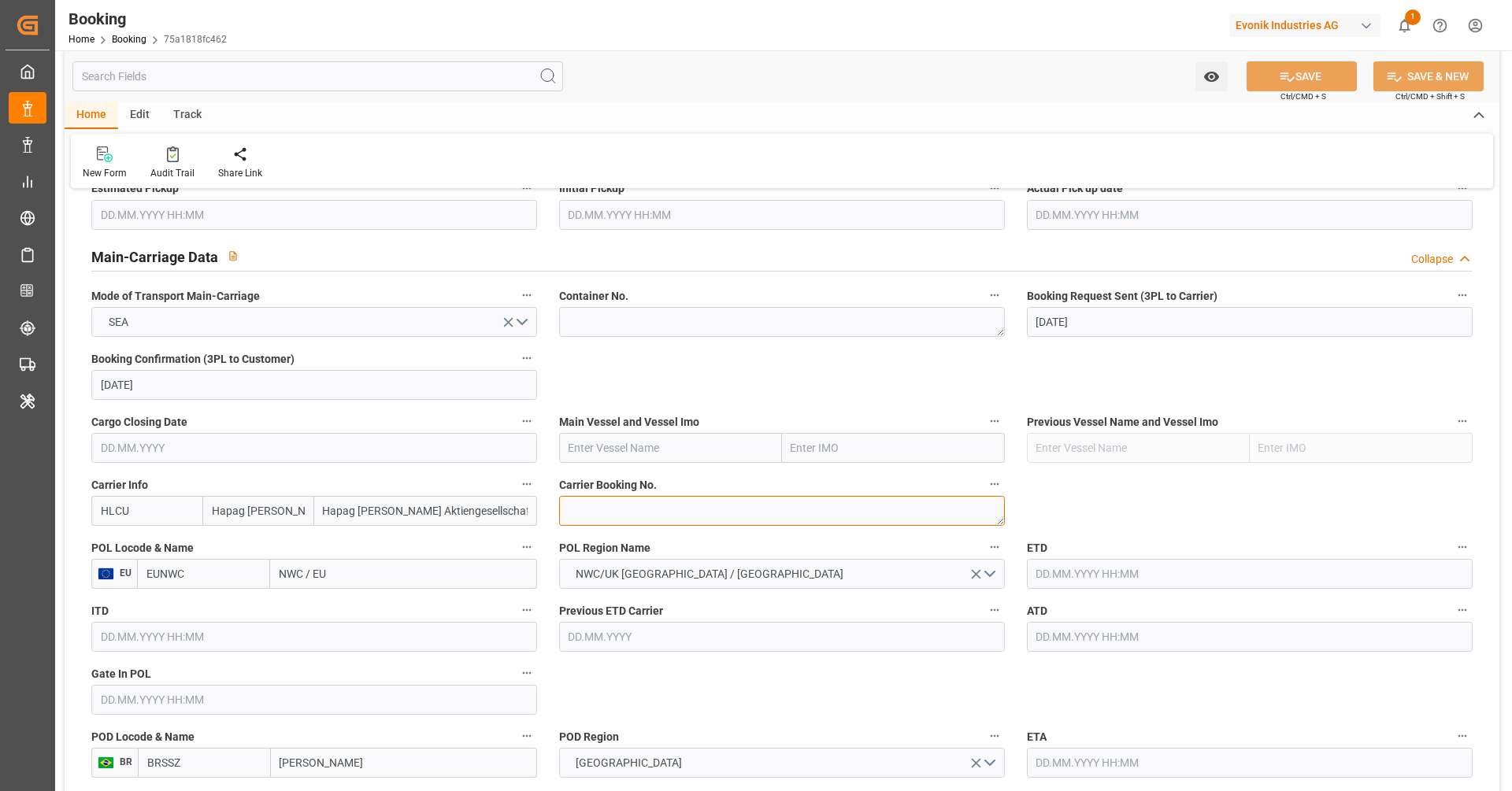
click at [628, 518] on textarea at bounding box center [781, 511] width 445 height 30
paste textarea "39734799"
type textarea "39734799"
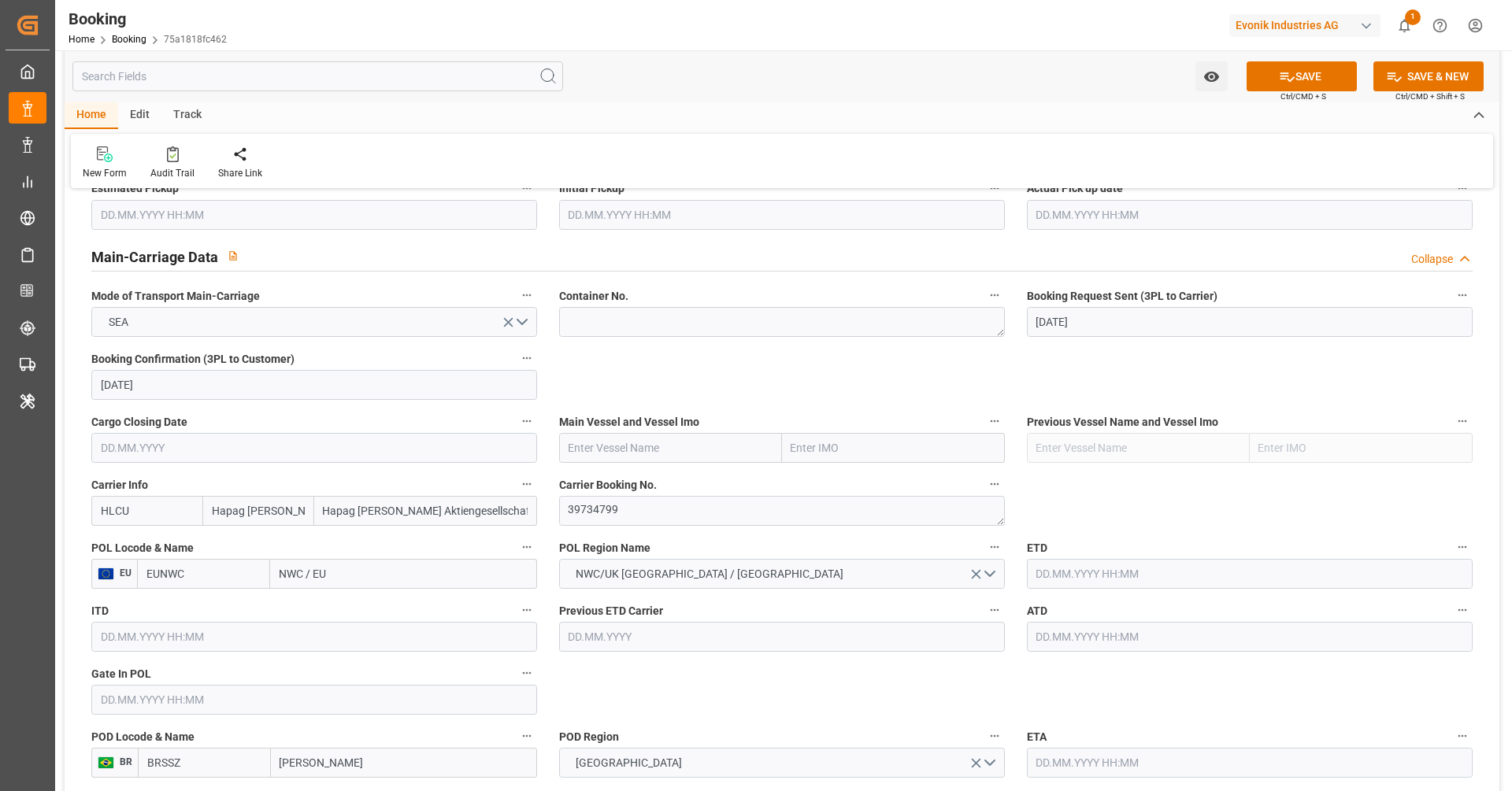
click at [228, 571] on input "EUNWC" at bounding box center [203, 573] width 133 height 30
click at [213, 610] on span "NLRTM - Rotterdam" at bounding box center [200, 616] width 106 height 29
type input "NLRTM"
type input "[GEOGRAPHIC_DATA]"
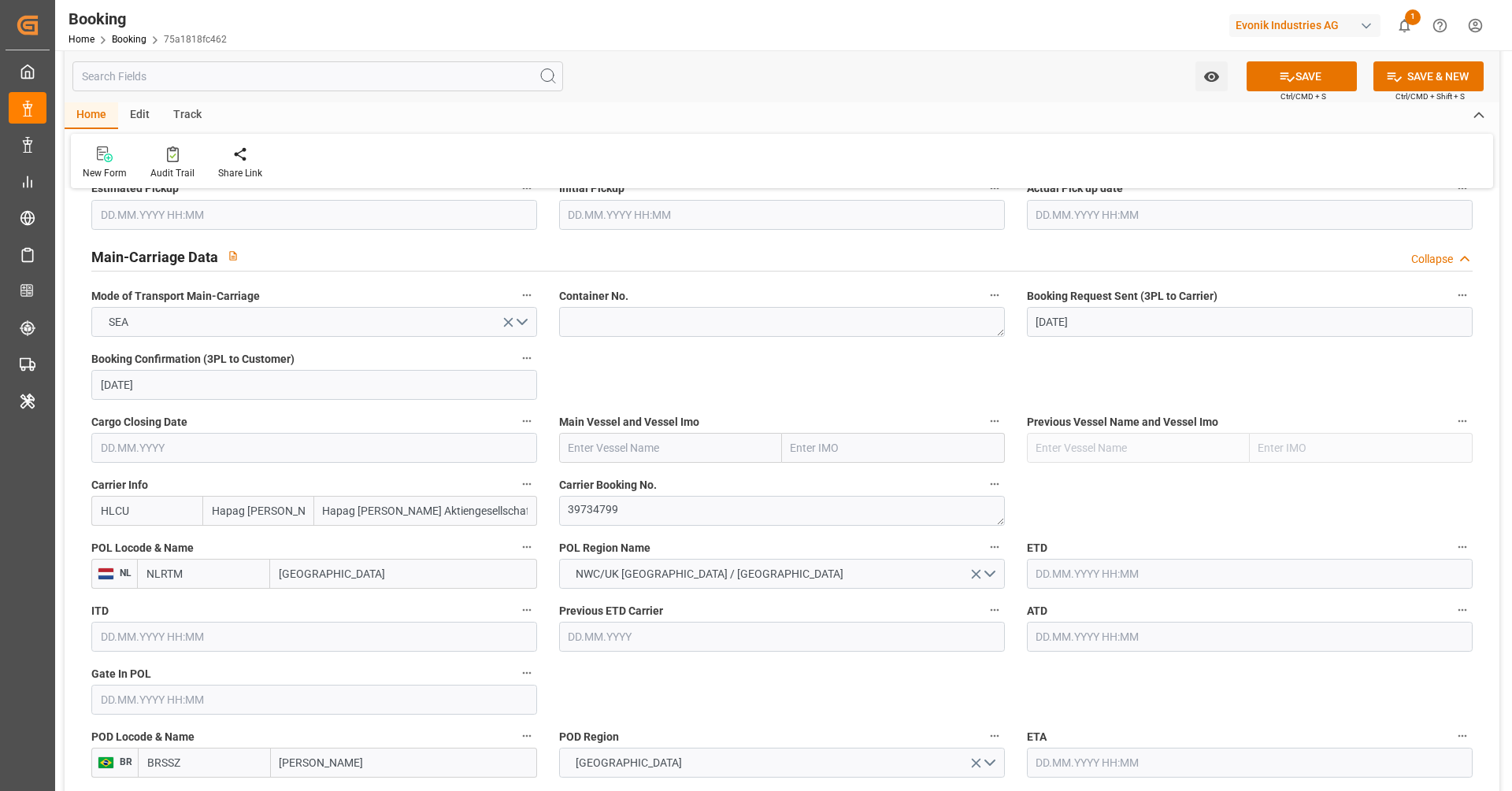
scroll to position [954, 0]
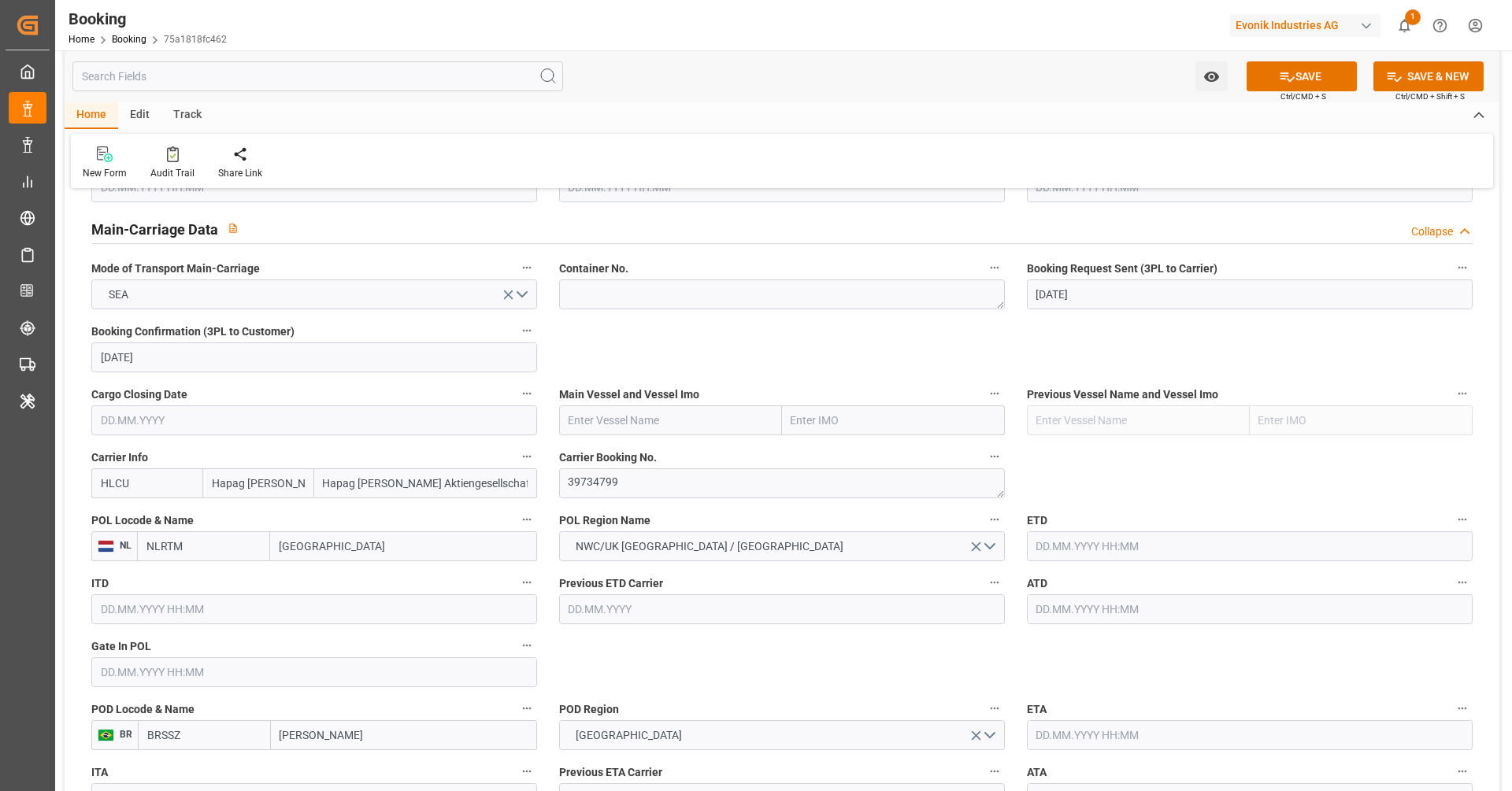
type input "NLRTM"
click at [646, 422] on input "text" at bounding box center [670, 420] width 223 height 30
paste input "MSC LEILA"
click at [661, 445] on div "MSC LEILA - 1016654" at bounding box center [648, 455] width 177 height 35
type input "MSC LEILA"
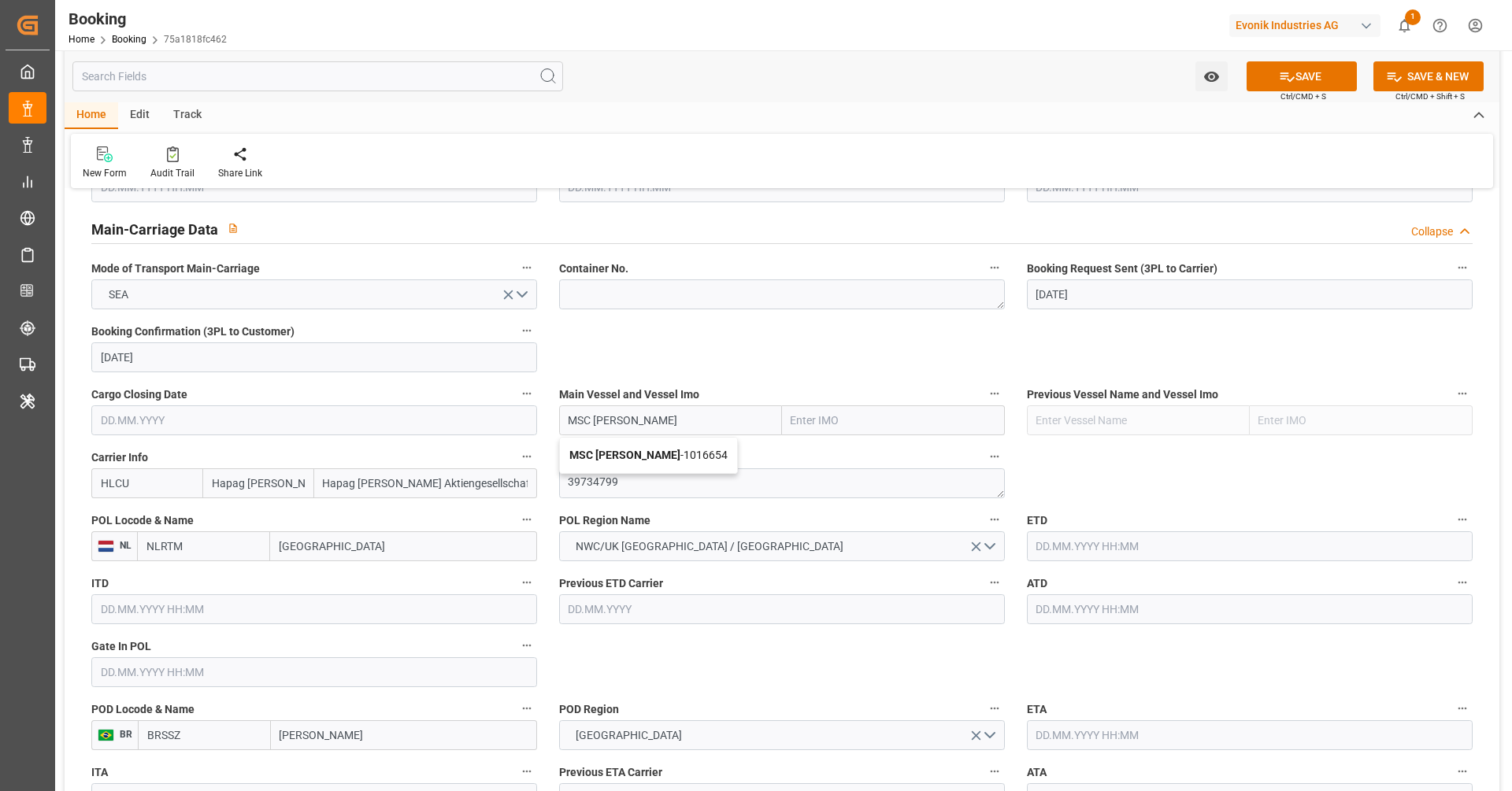
type input "1016654"
type input "MSC LEILA"
click at [1099, 548] on input "text" at bounding box center [1249, 546] width 445 height 30
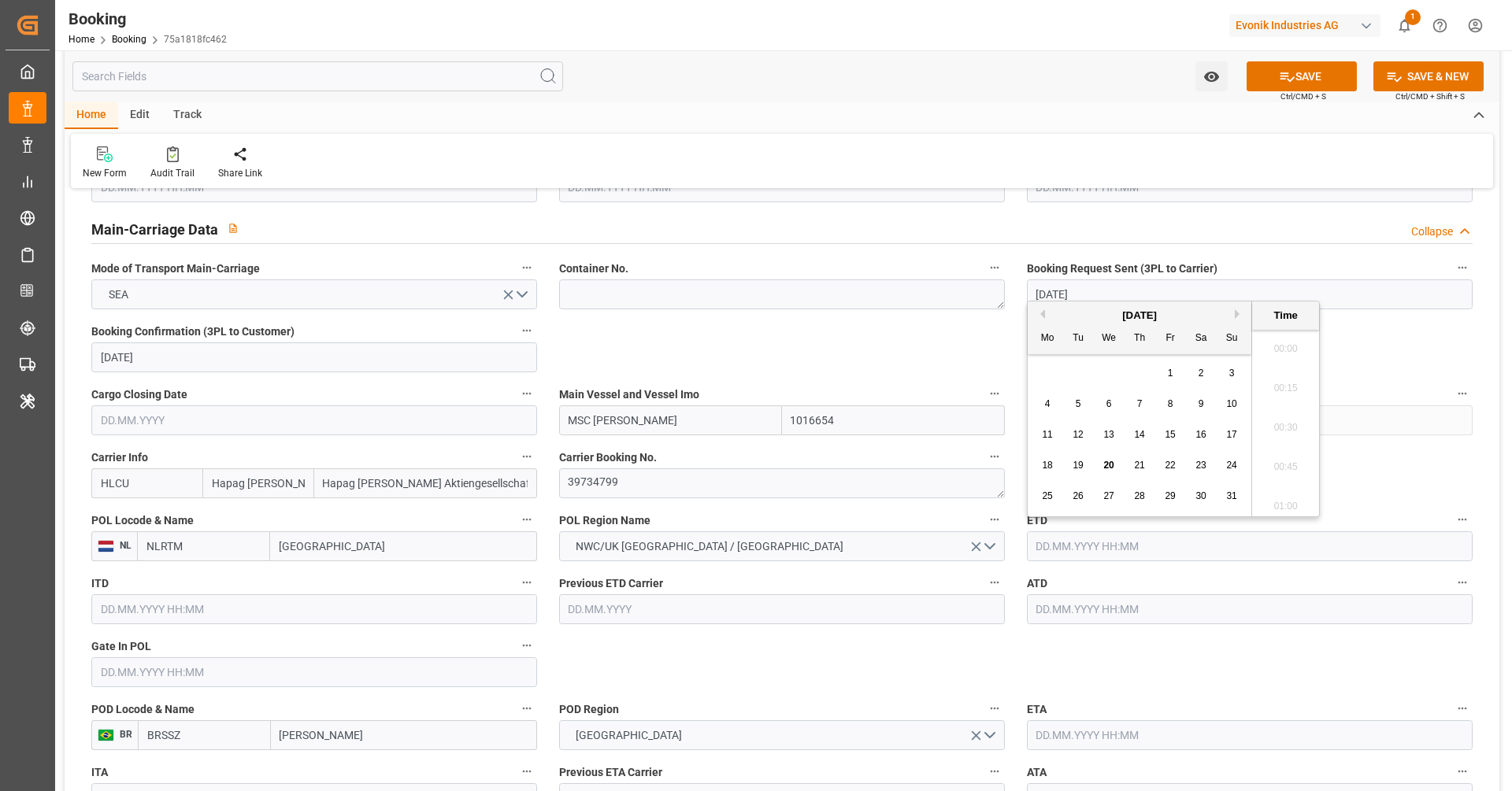
paste input "2025-09-27"
type input "27.09.2025 00:00"
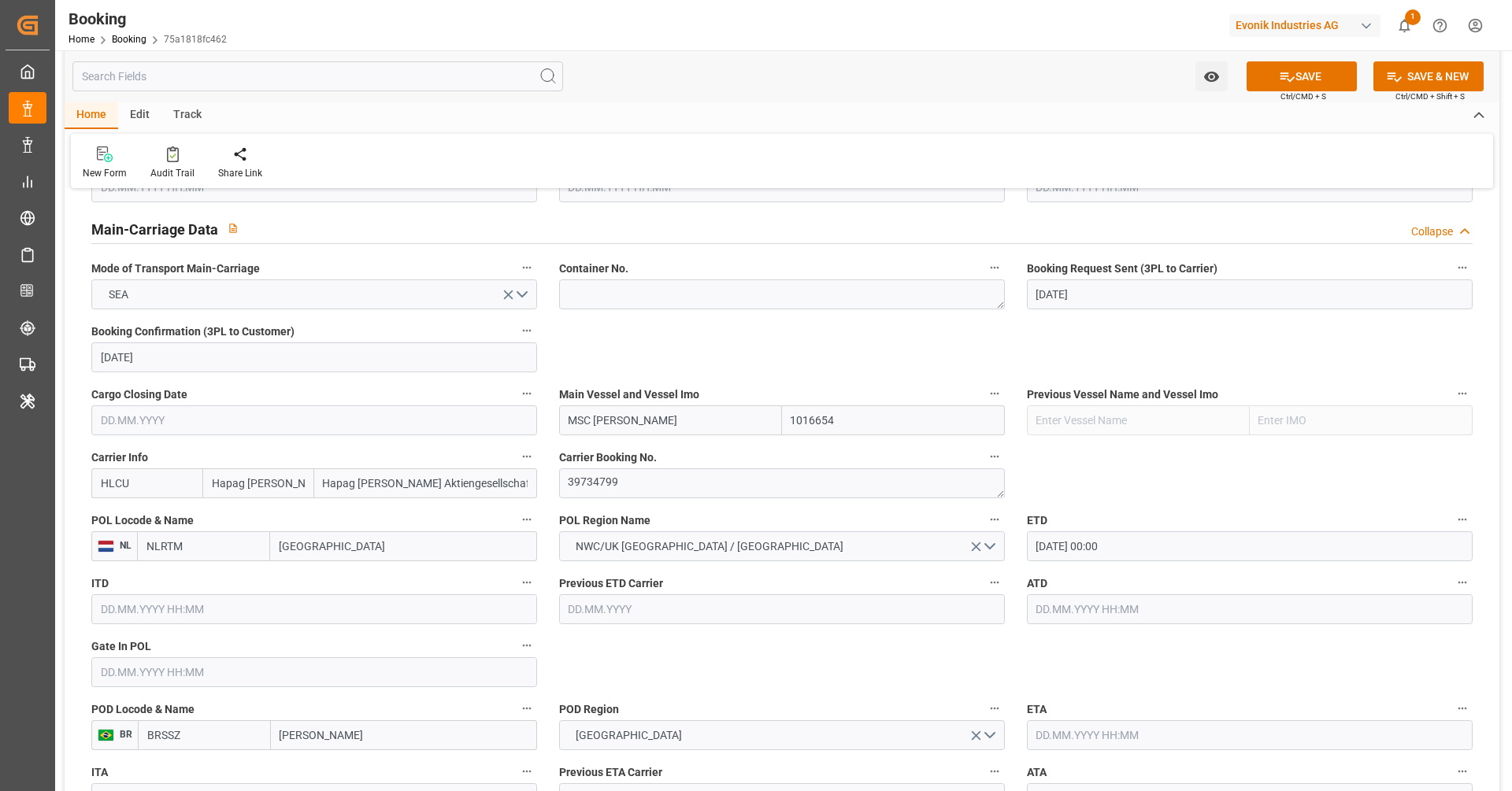
click at [1149, 722] on input "text" at bounding box center [1249, 735] width 445 height 30
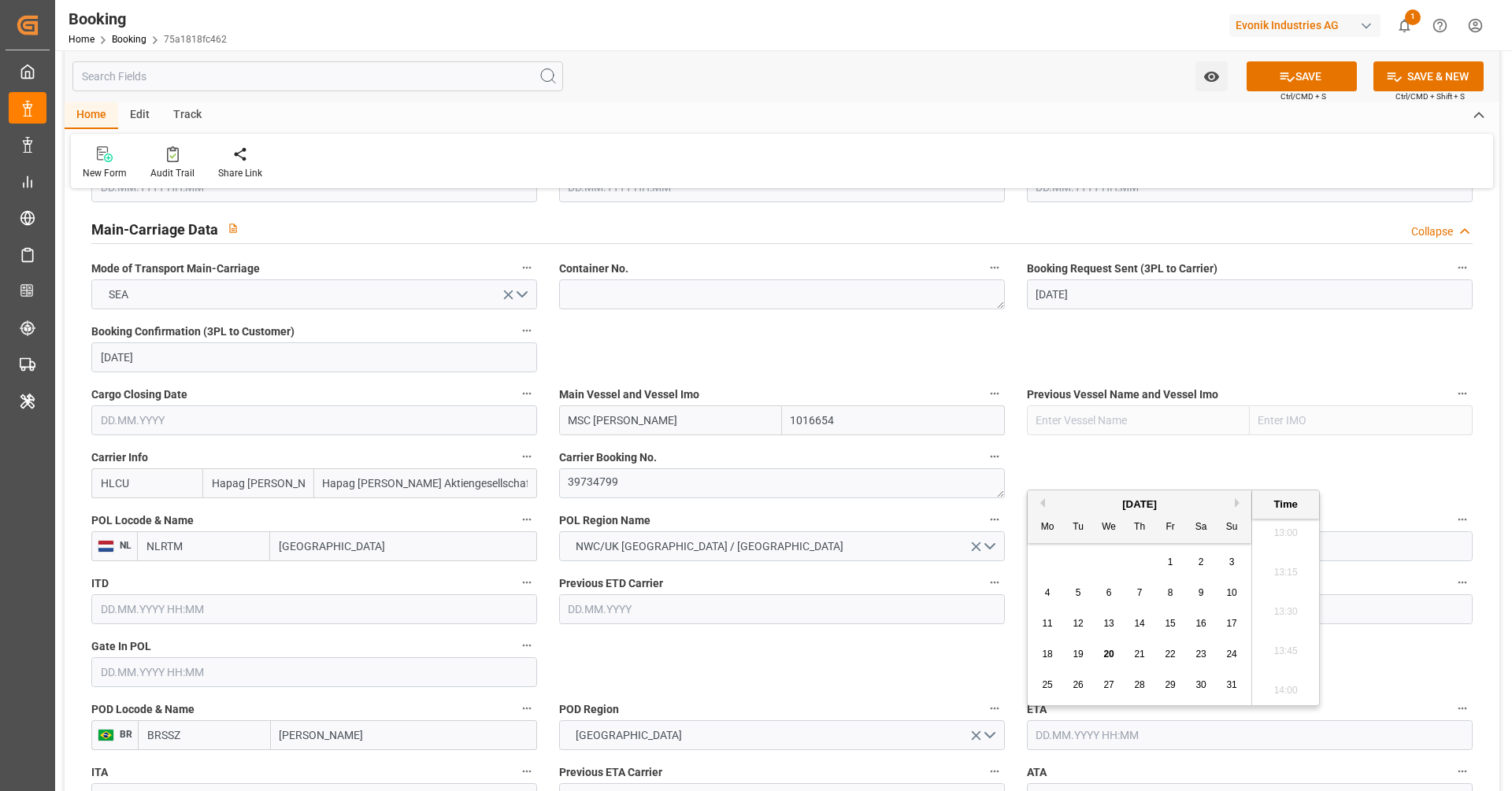
paste input "2025-10-28"
type input "28.10.2025 00:00"
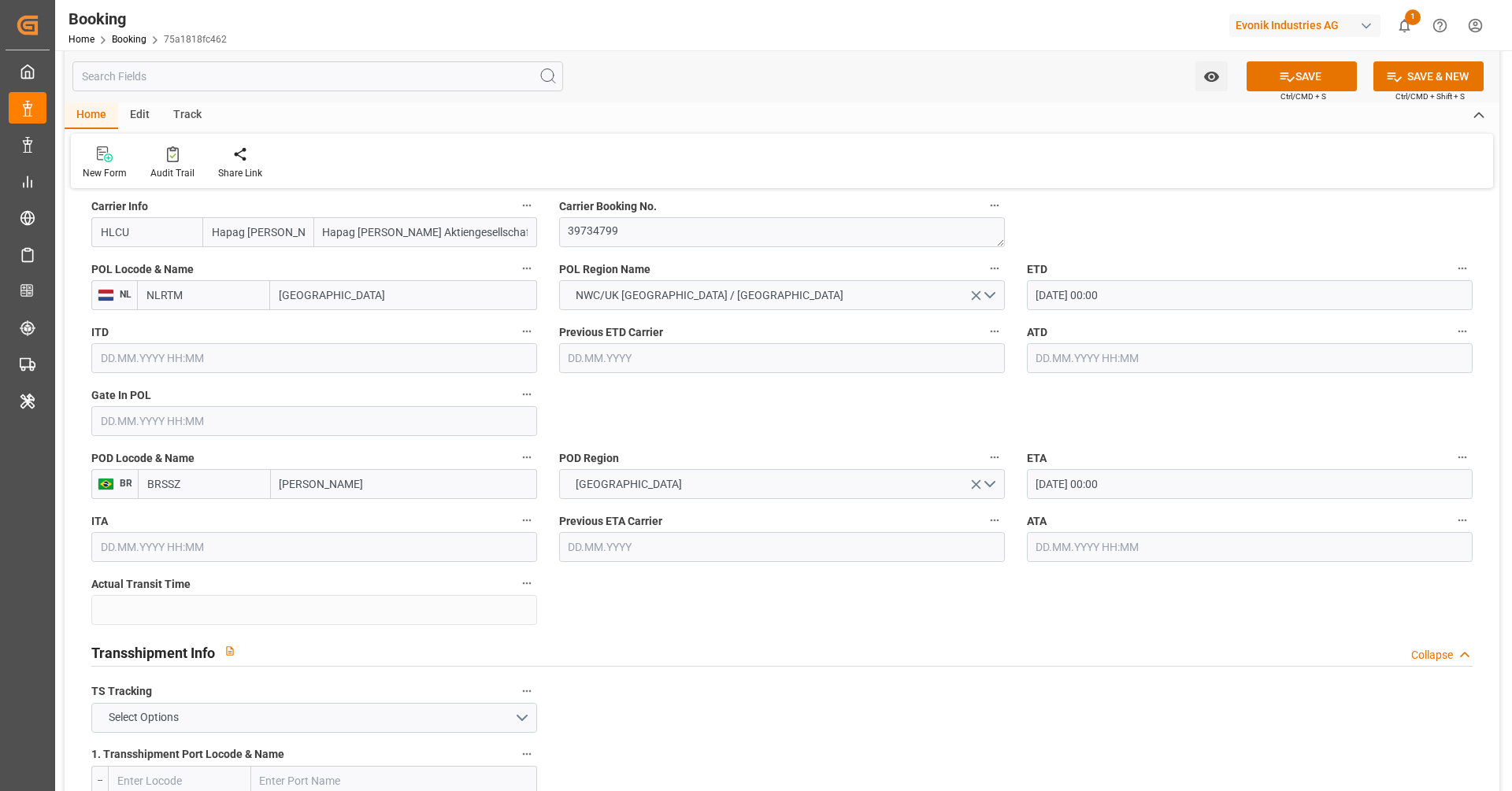
scroll to position [1256, 0]
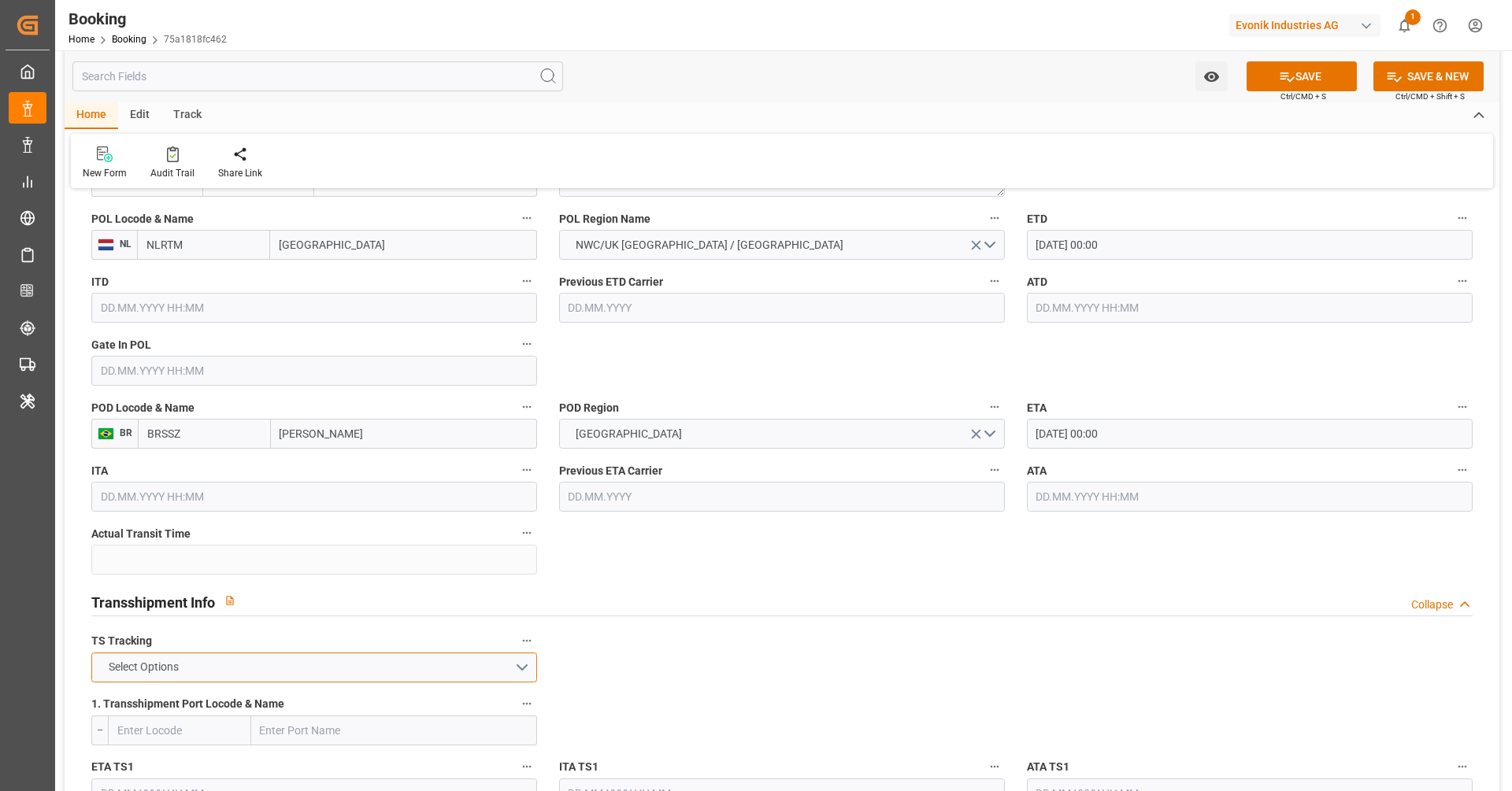
click at [322, 676] on button "Select Options" at bounding box center [314, 667] width 445 height 30
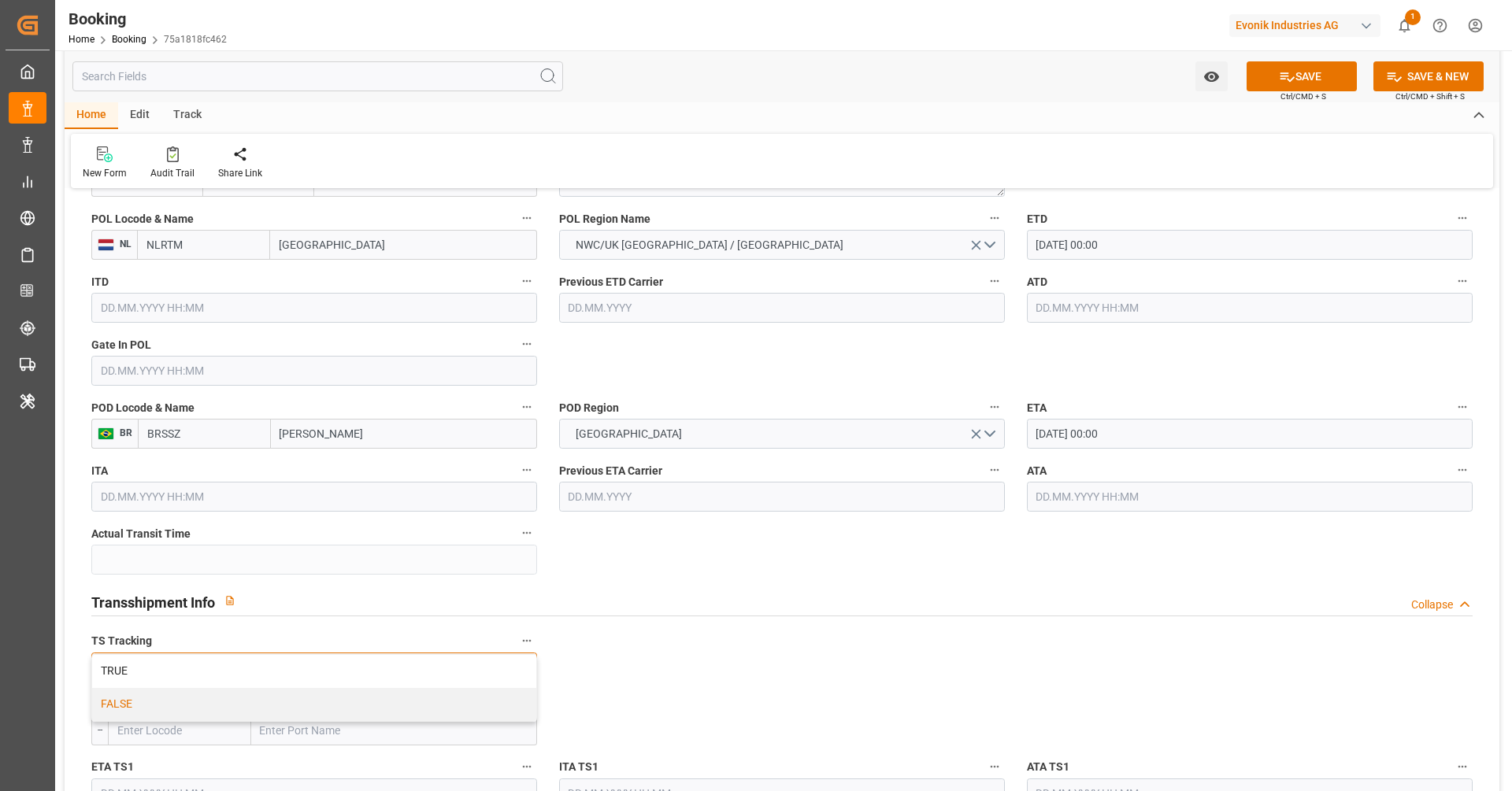
click at [313, 701] on div "FALSE" at bounding box center [314, 705] width 444 height 33
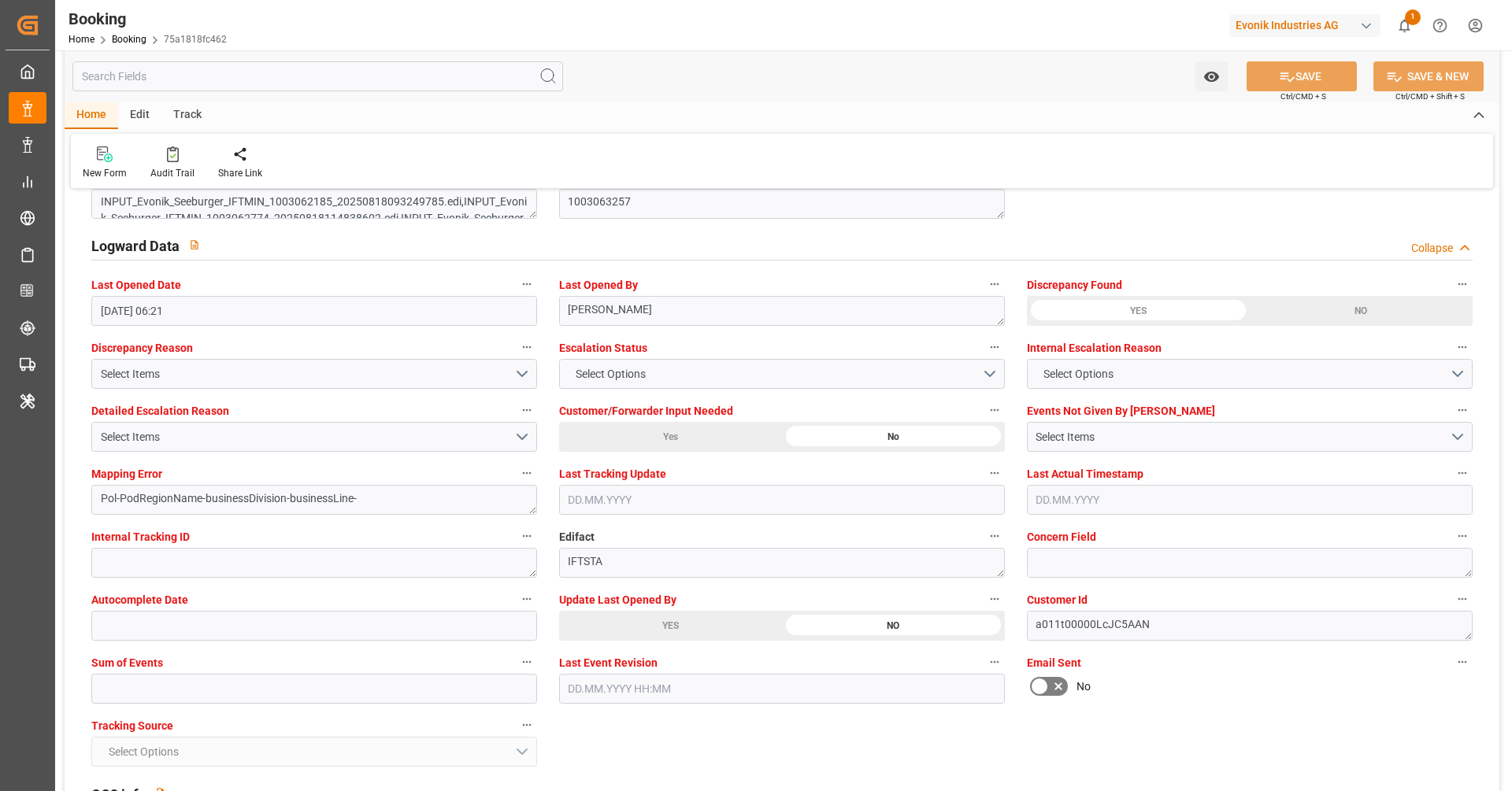
scroll to position [2934, 0]
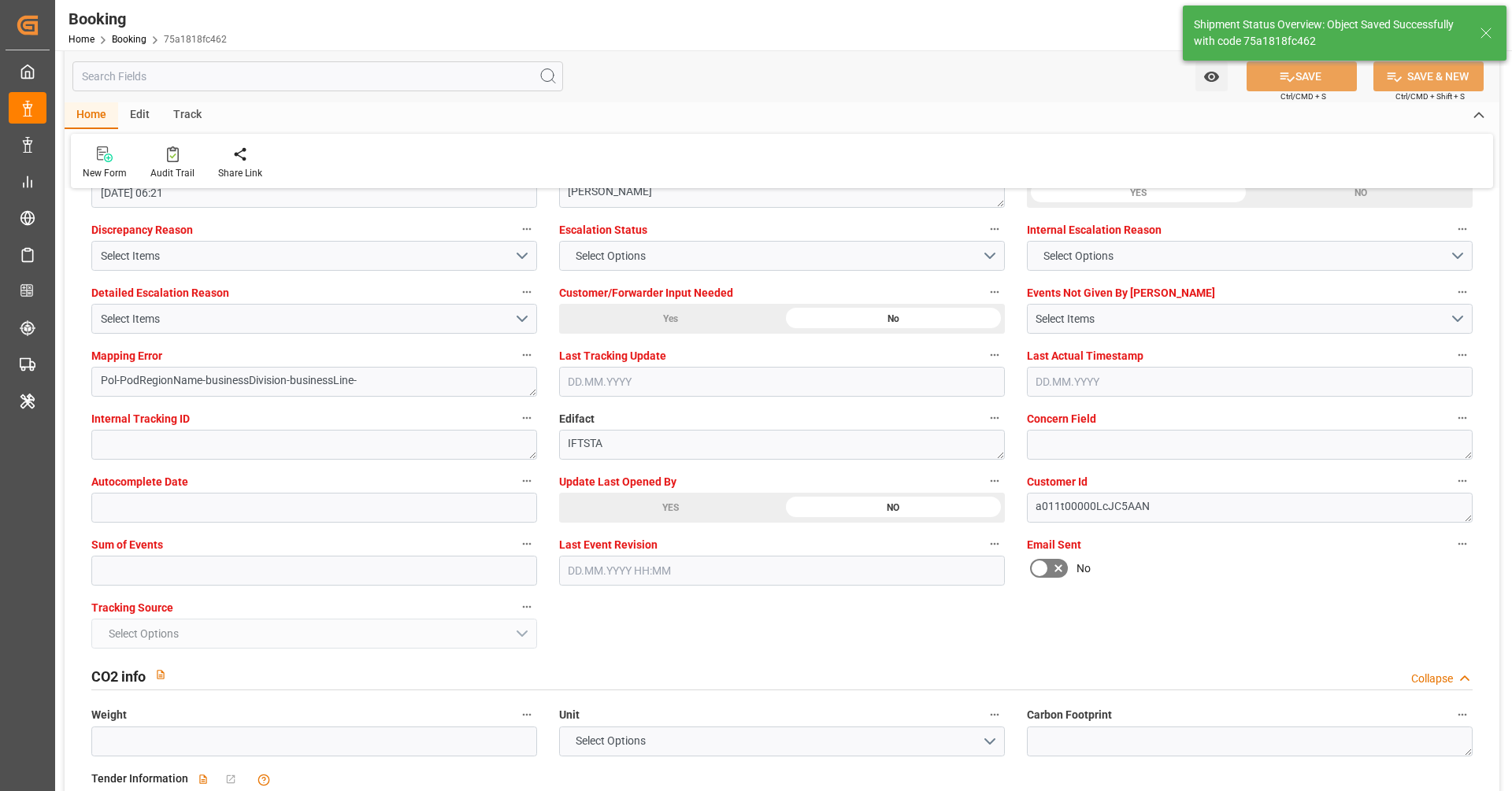
type textarea "Vipul Benurkar"
type textarea "businessDivision-businessLine-"
type input "27.09.2025 00:00"
type input "28.10.2025 00:00"
type input "20.08.2025 08:02"
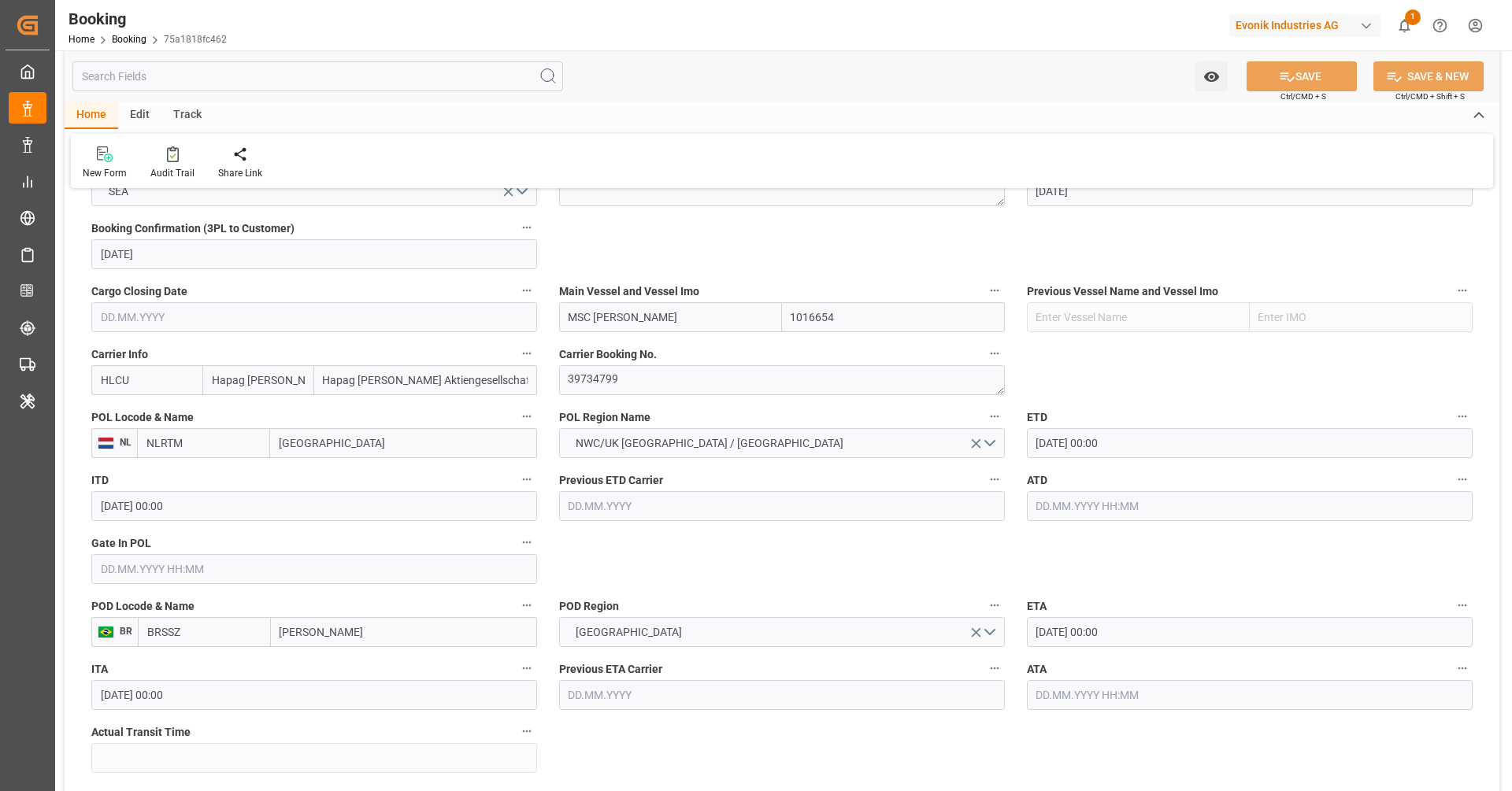
scroll to position [1138, 0]
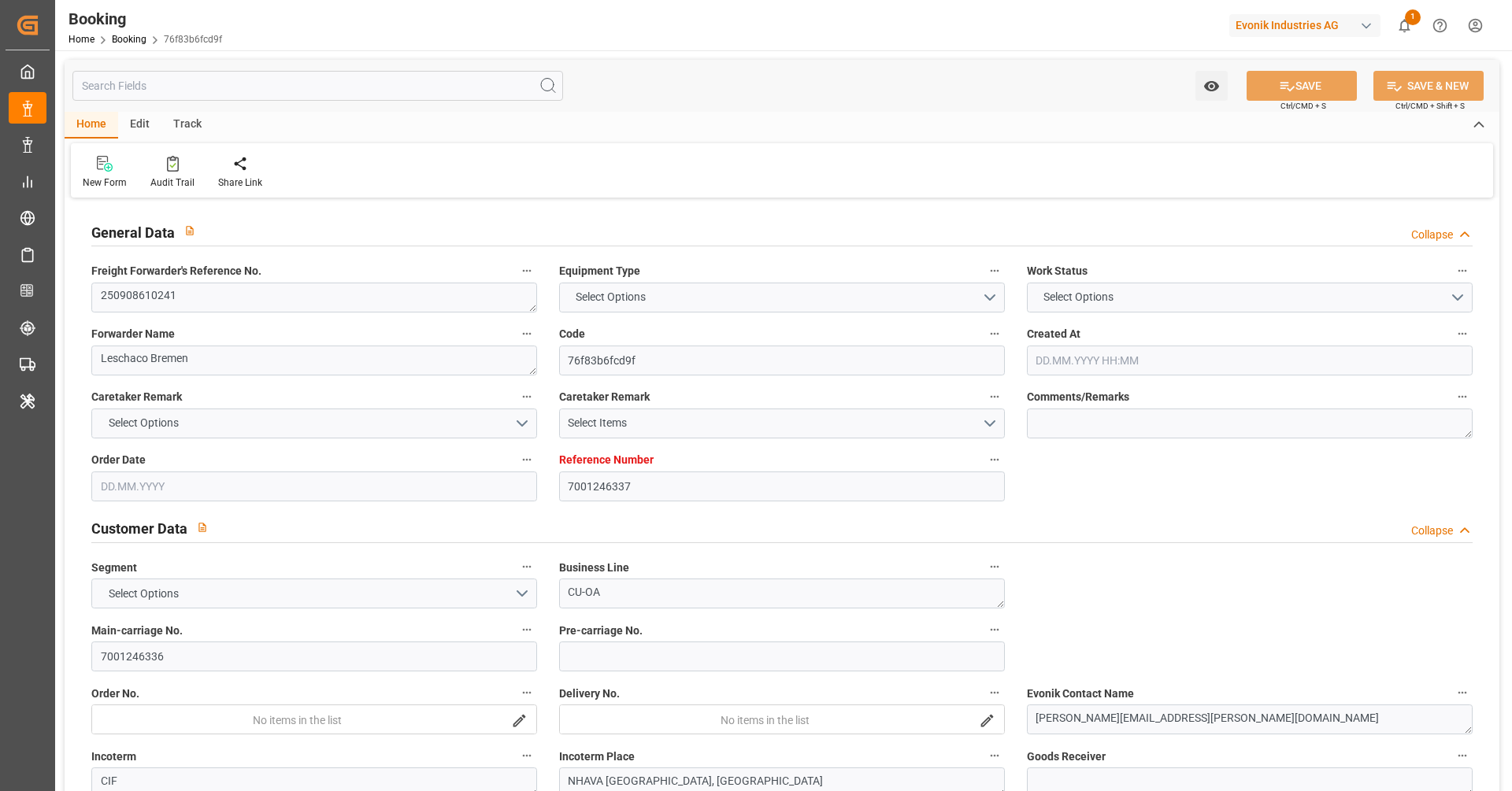
type input "7001246337"
type input "9665621"
type input "Hapag Lloyd"
type input "Hapag Lloyd Aktiengesellschaft"
type input "NLRTM"
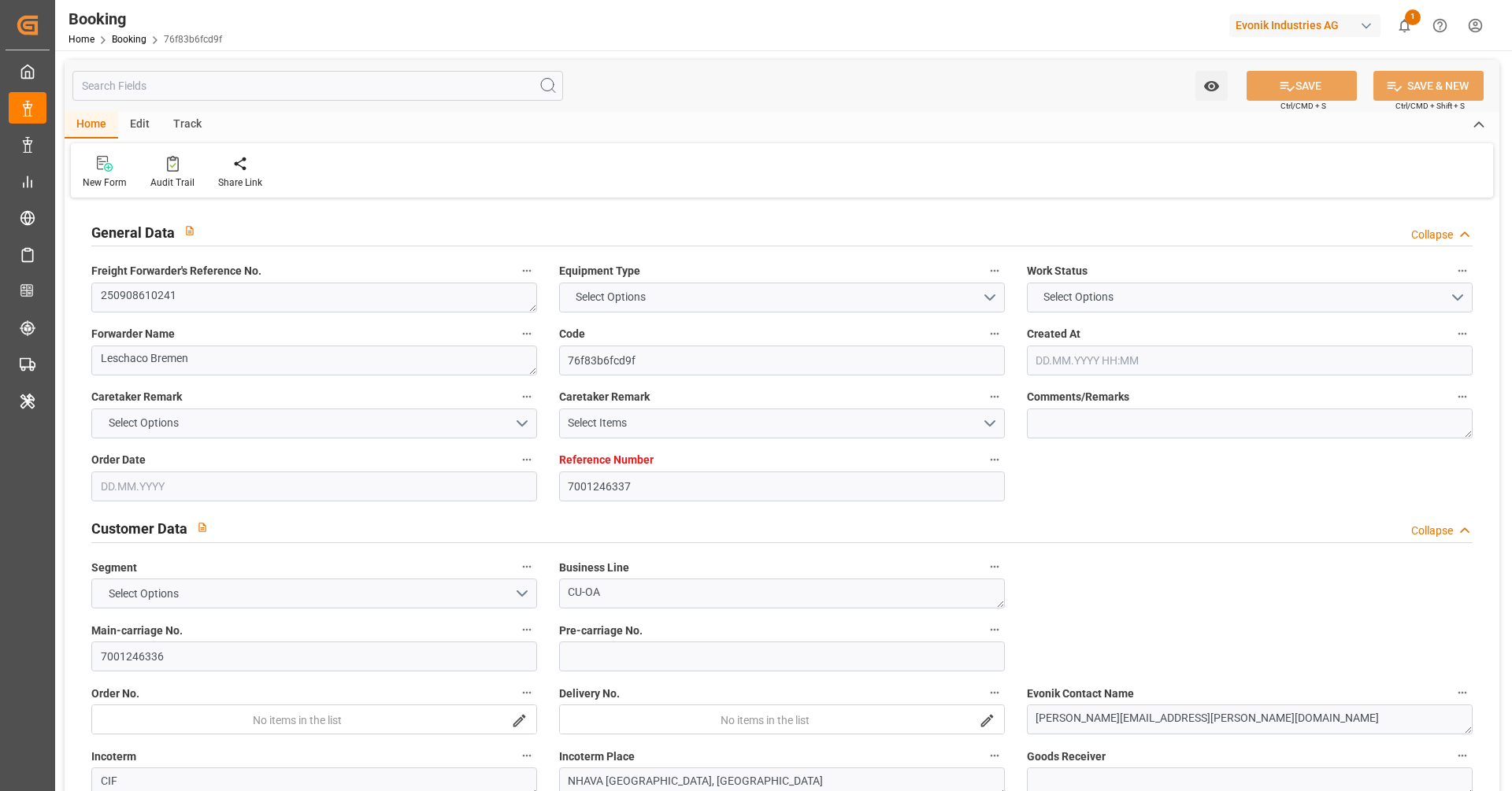
type input "INNSA"
type input "12.08.2025 08:53"
type input "12.08.2025"
type input "10.10.2025"
type input "05.09.2025"
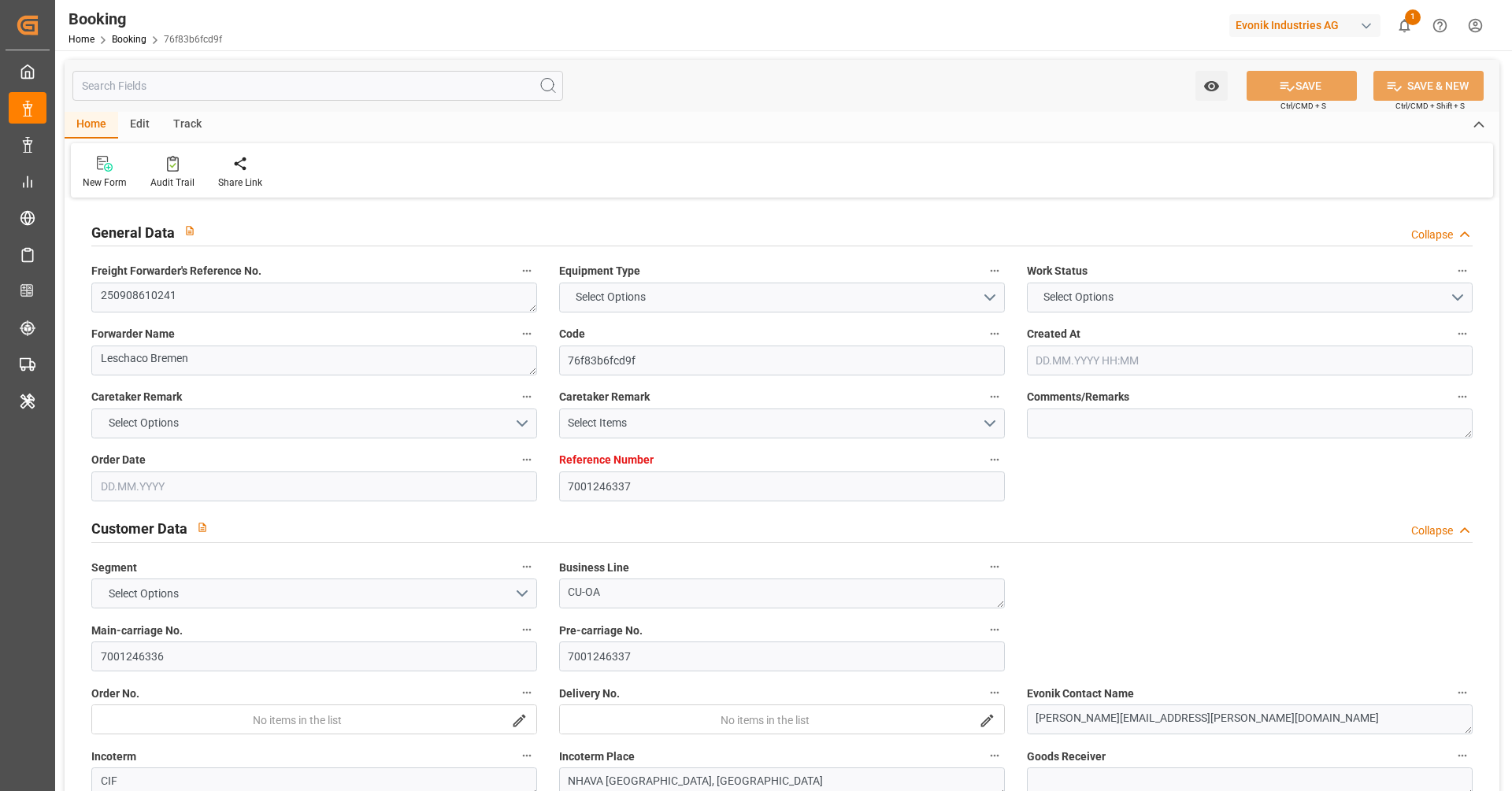
type input "13.08.2025"
type input "12.09.2025 00:00"
type input "29.10.2025 00:00"
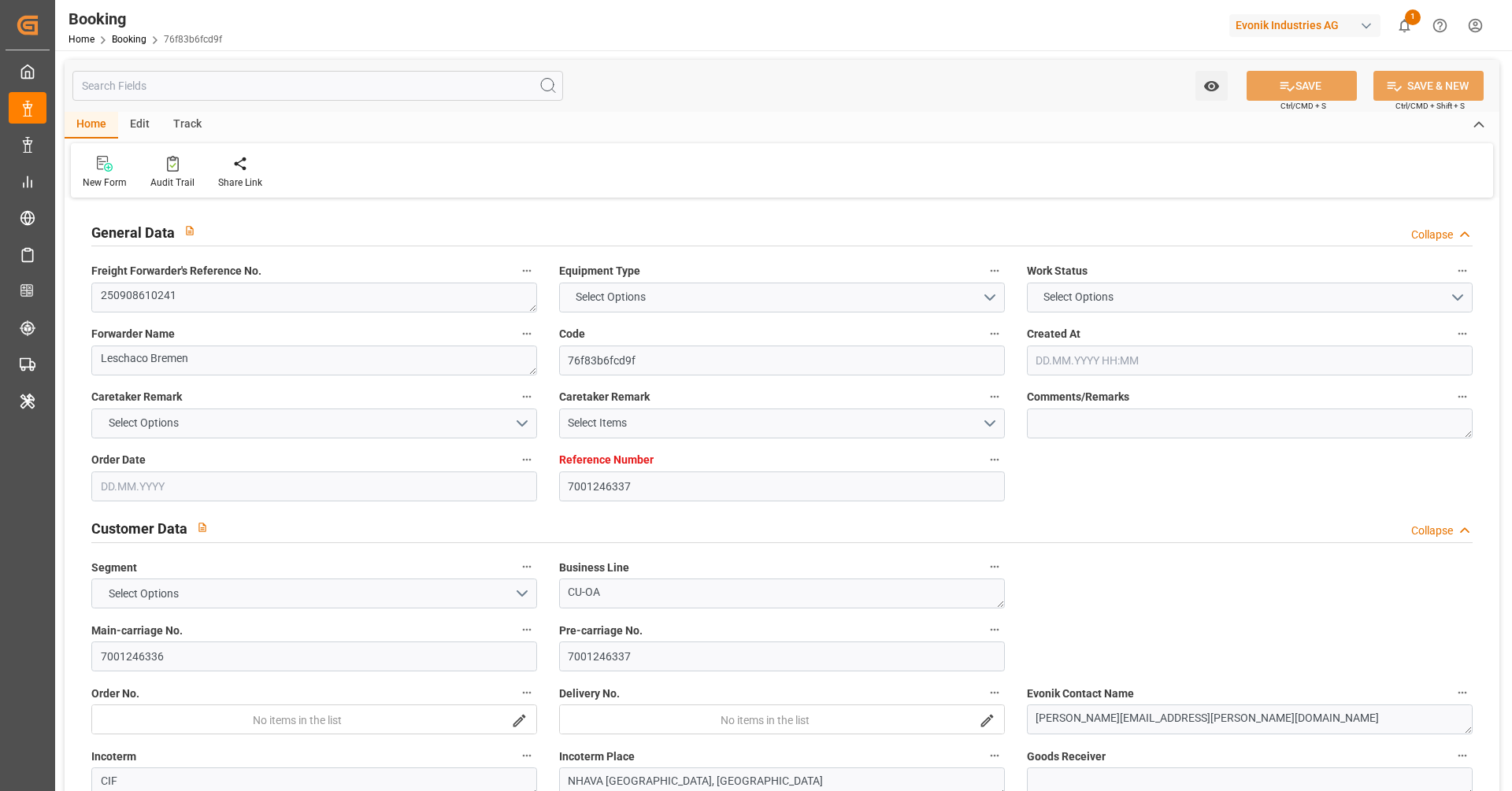
type input "29.10.2025 00:00"
type input "13.08.2025"
type input "19.08.2025 06:21"
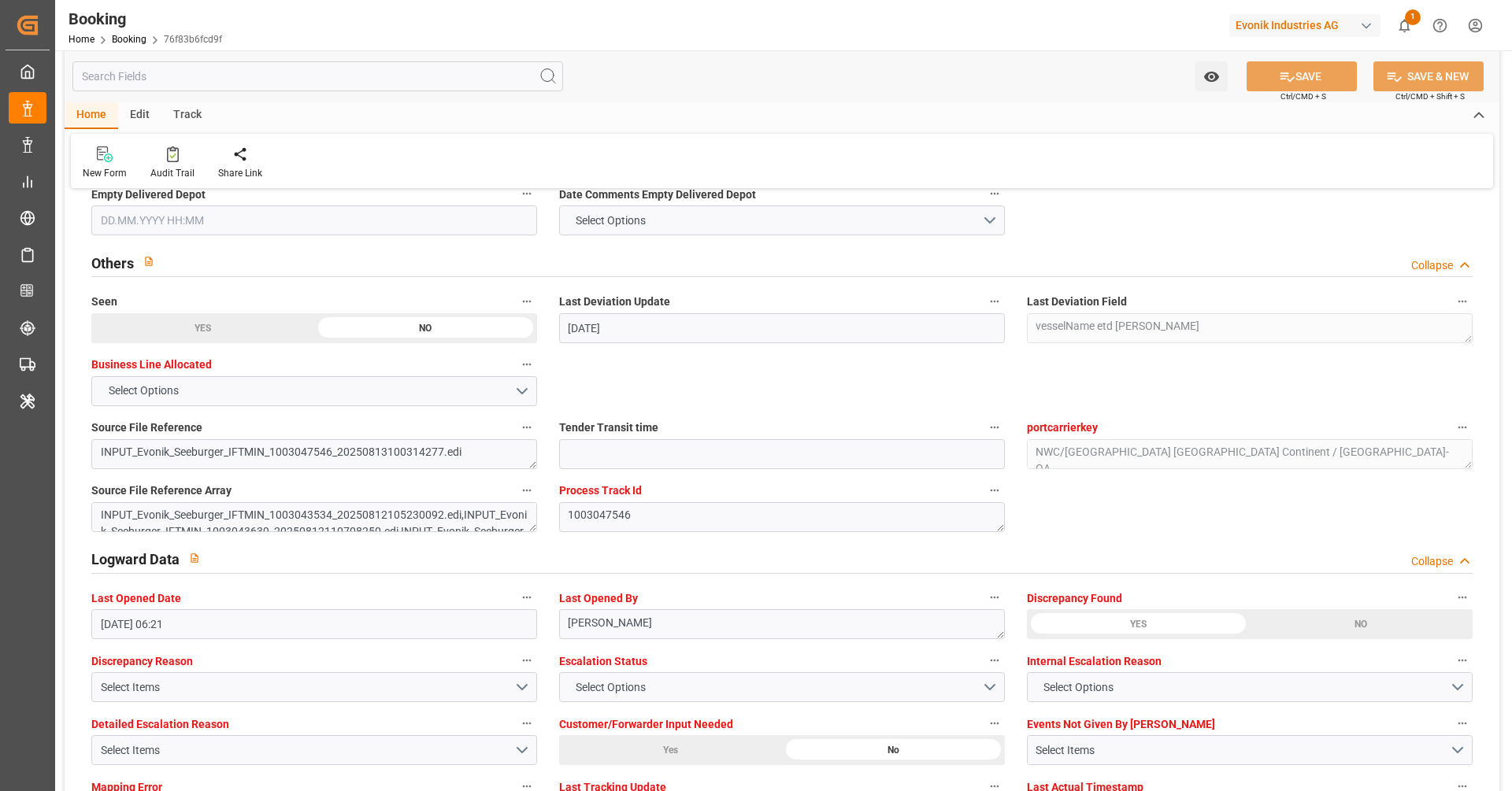
scroll to position [2880, 0]
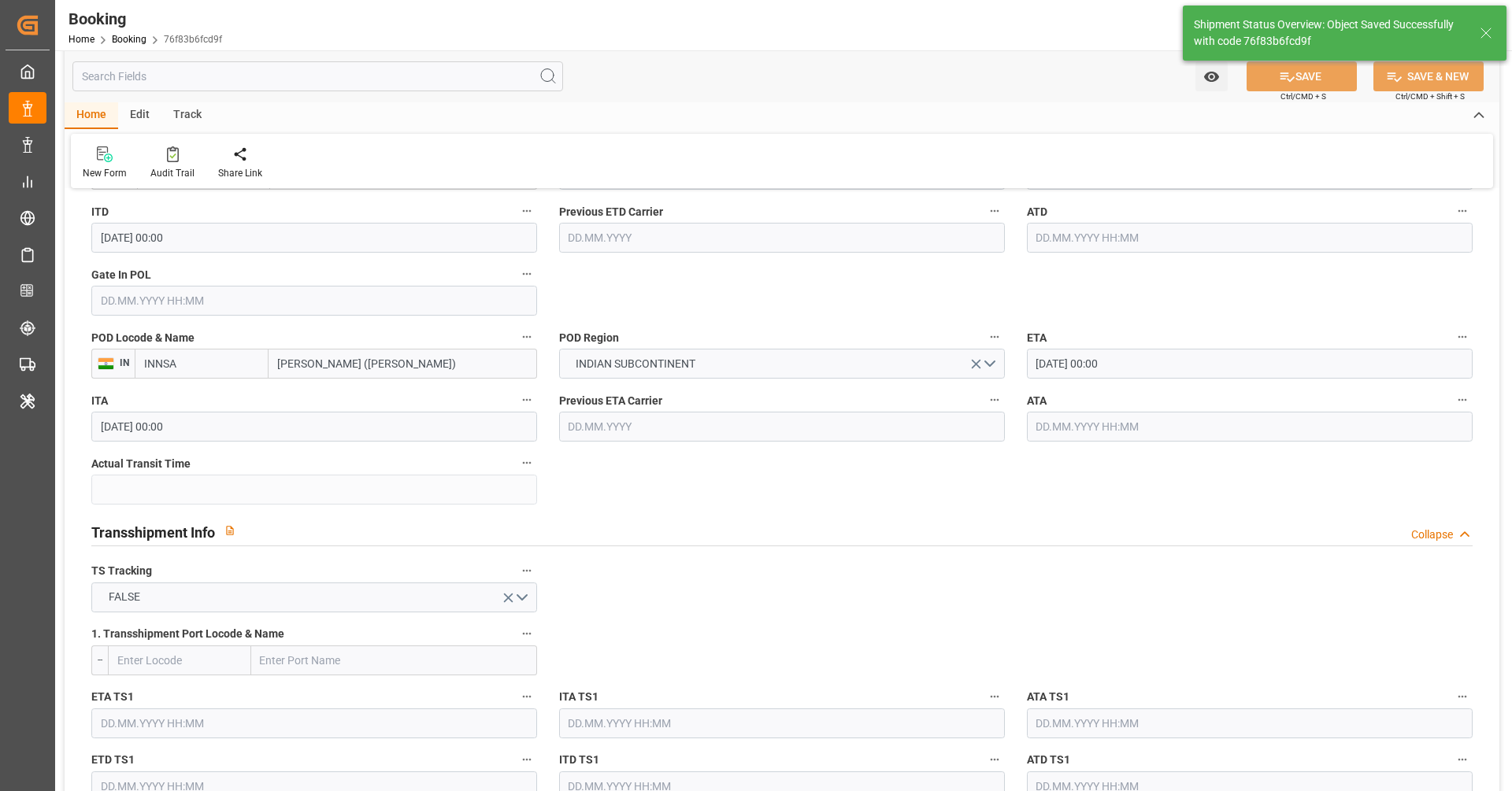
type textarea "Vipul Benurkar"
type input "20.08.2025 08:03"
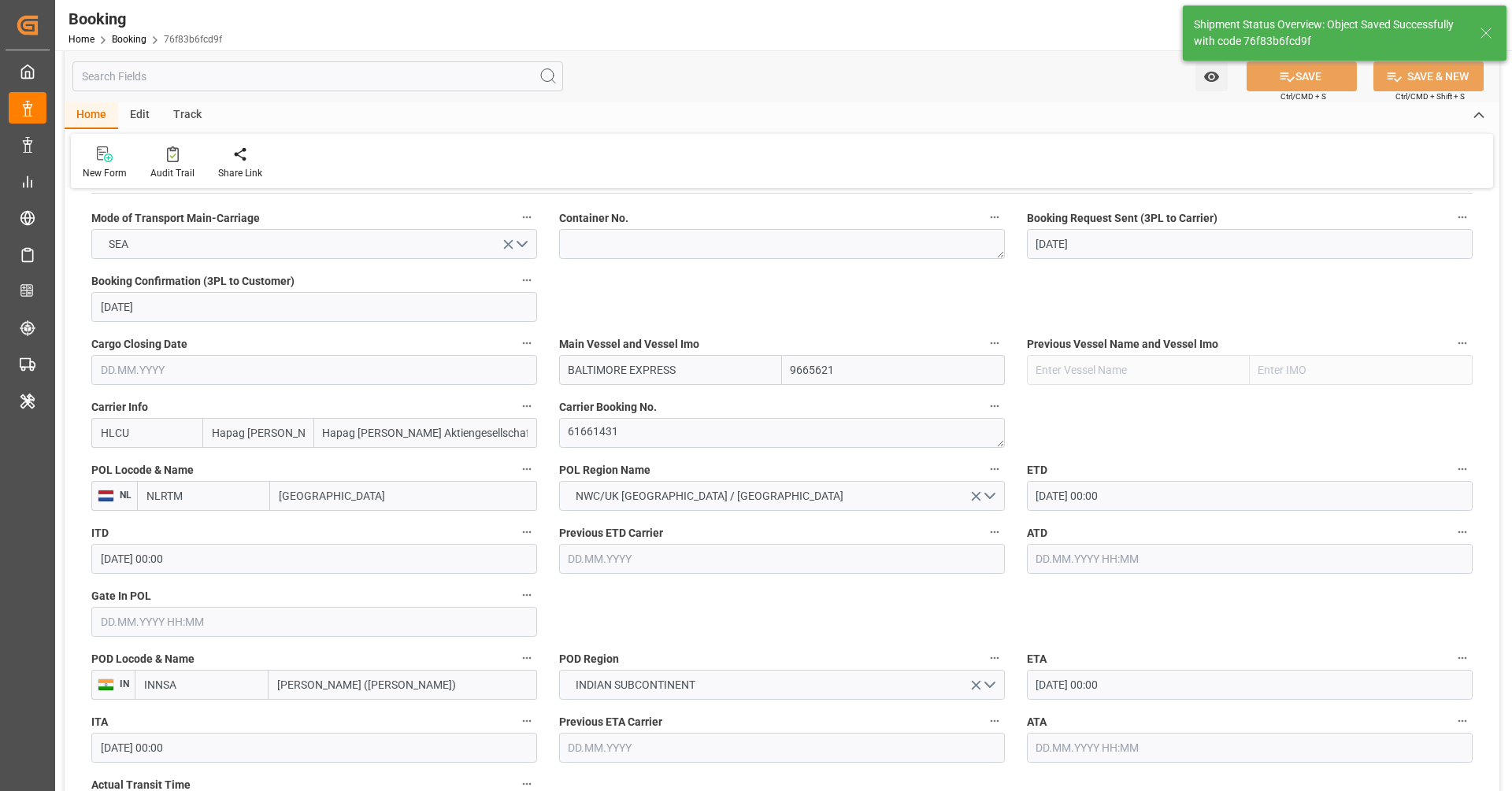
scroll to position [992, 0]
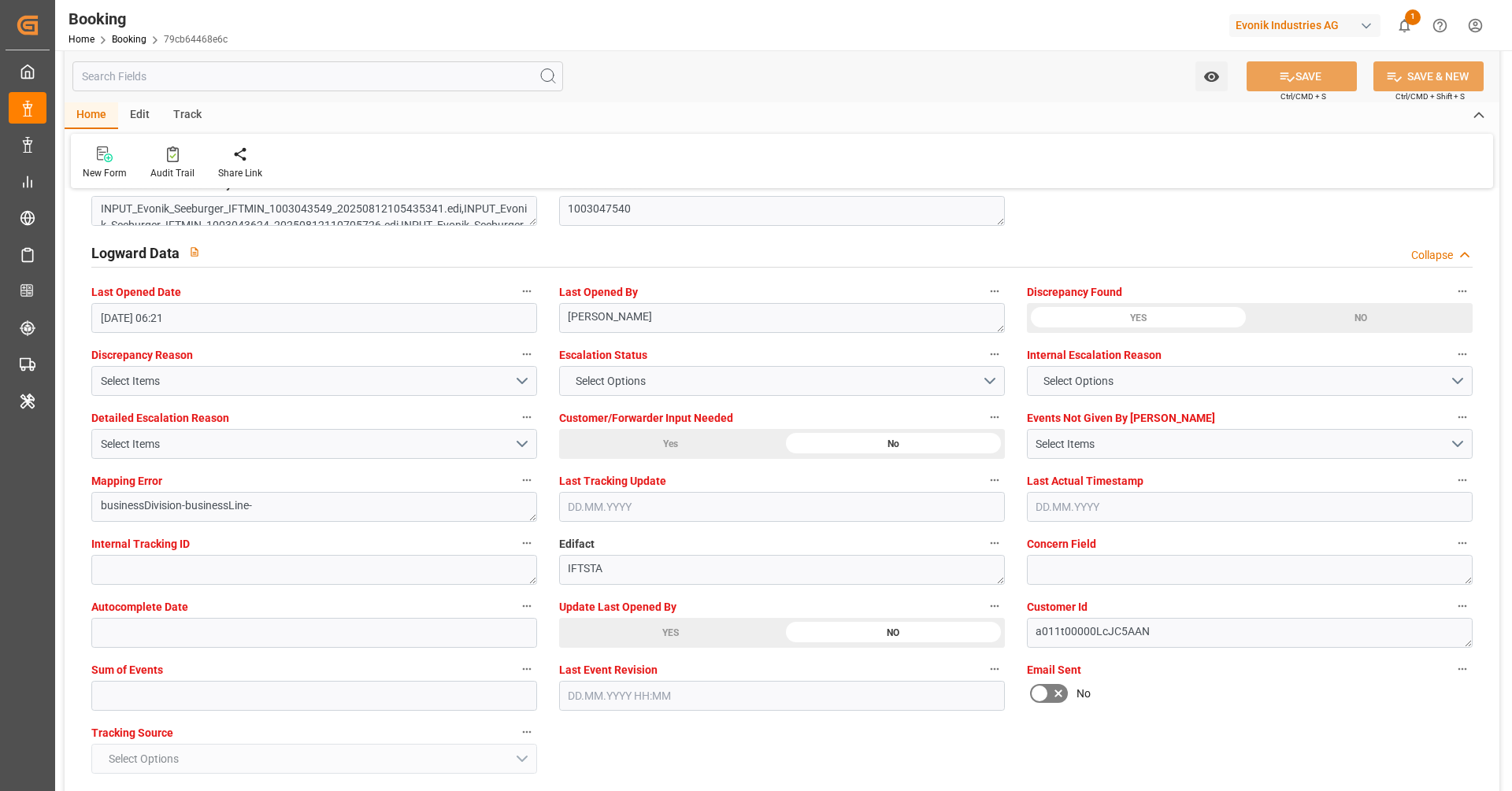
scroll to position [2848, 0]
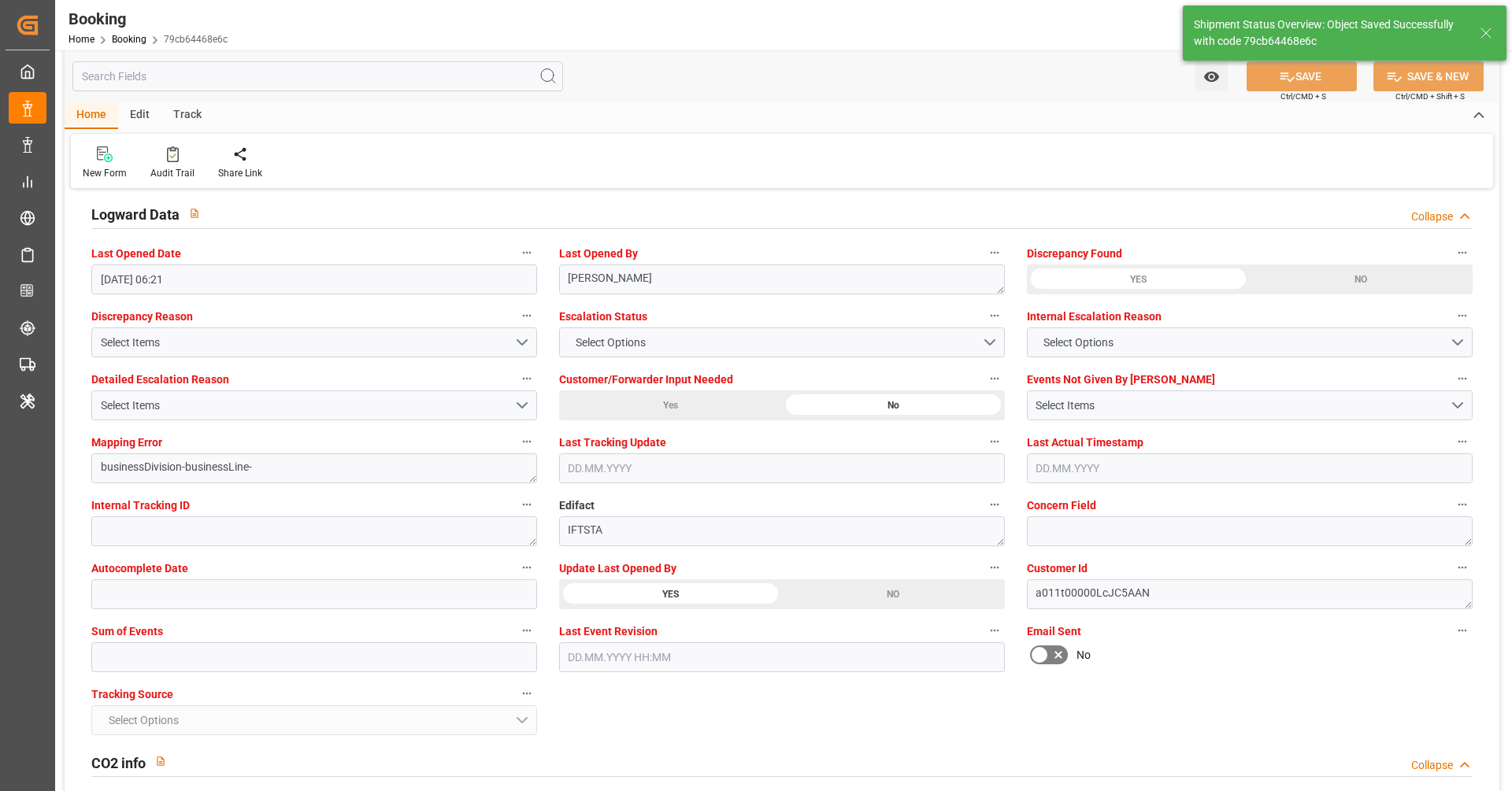
type textarea "[PERSON_NAME]"
type input "[DATE] 08:03"
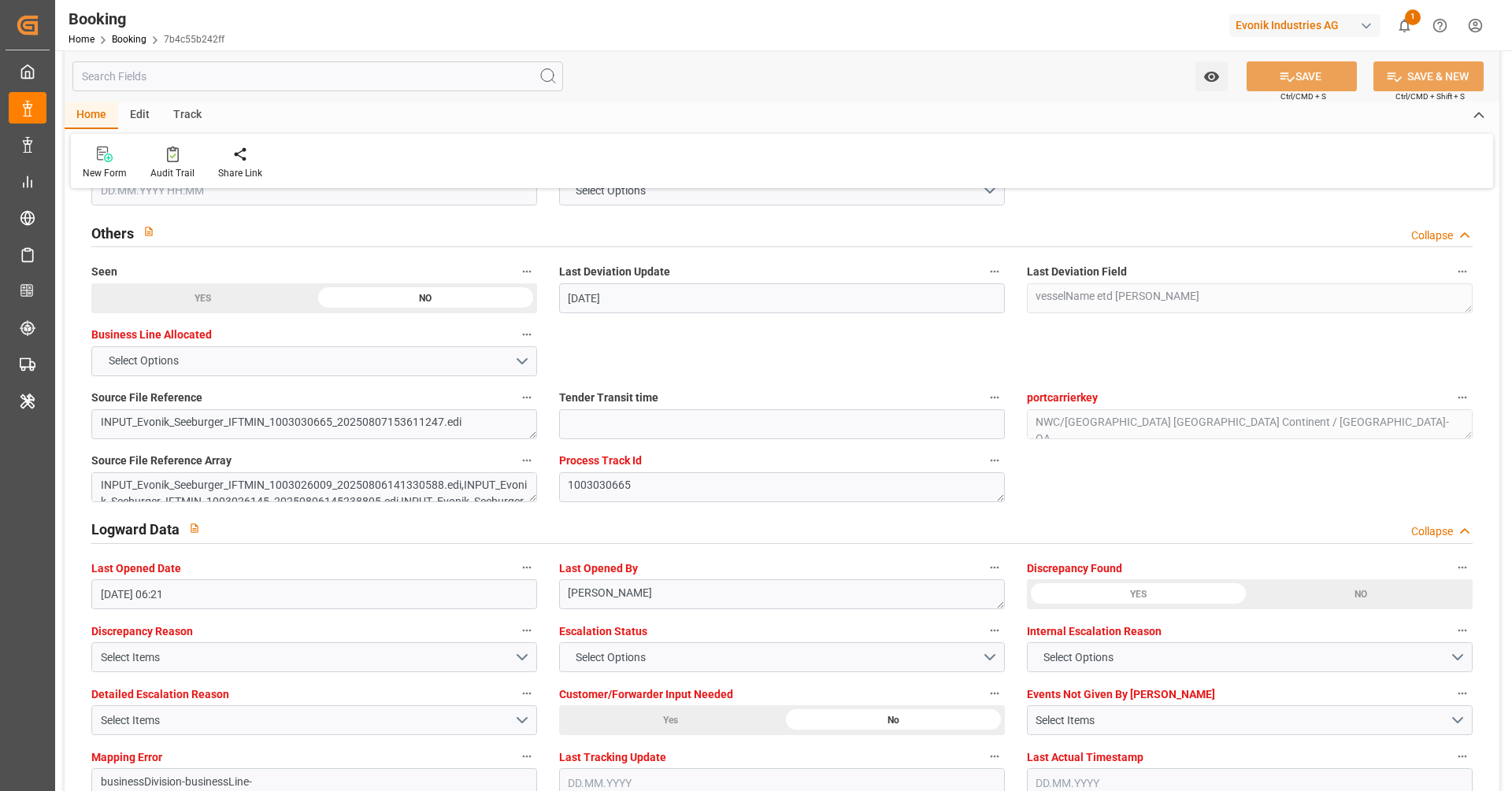
scroll to position [2783, 0]
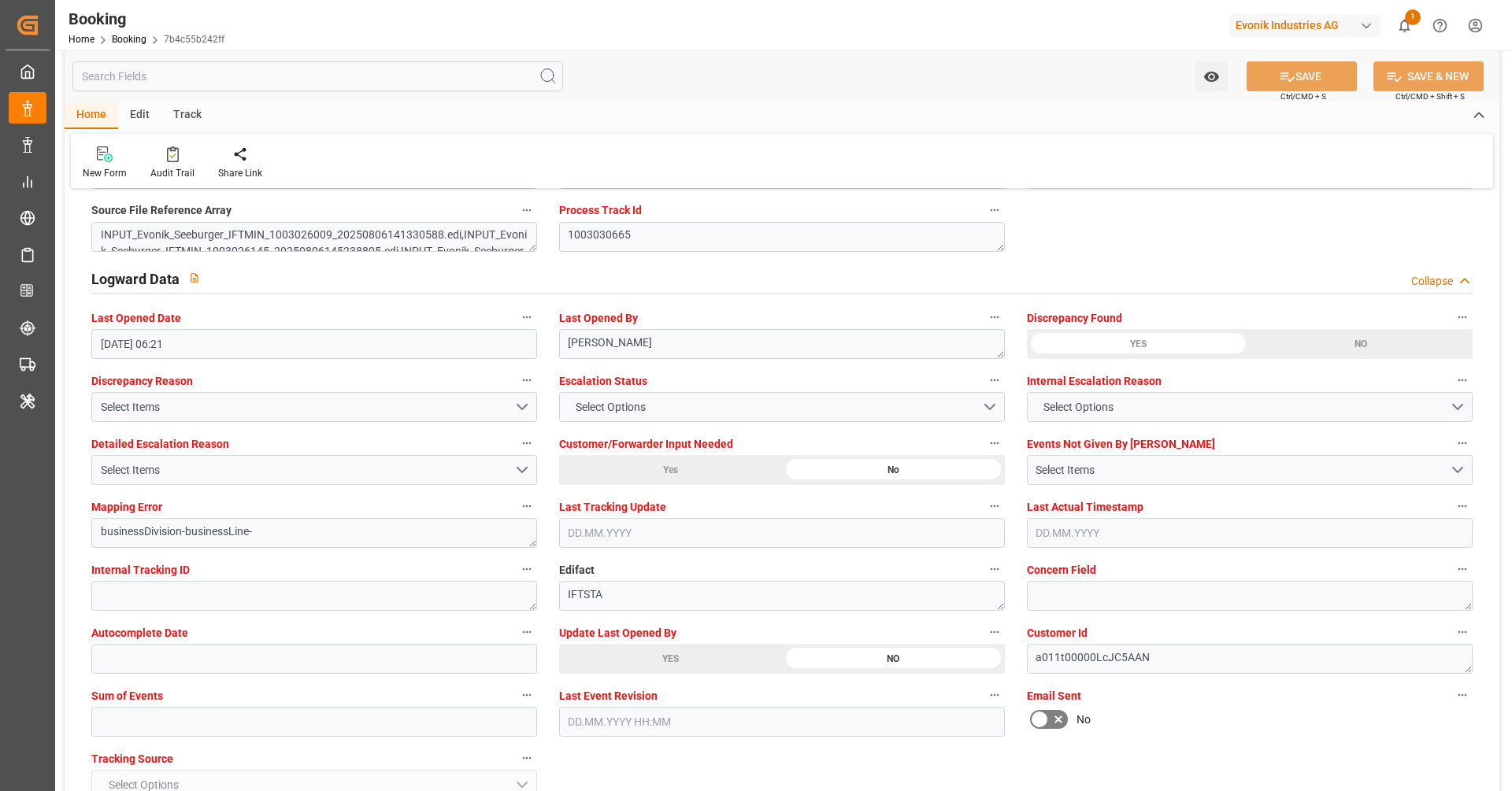
click at [314, 63] on div "YES" at bounding box center [203, 48] width 223 height 30
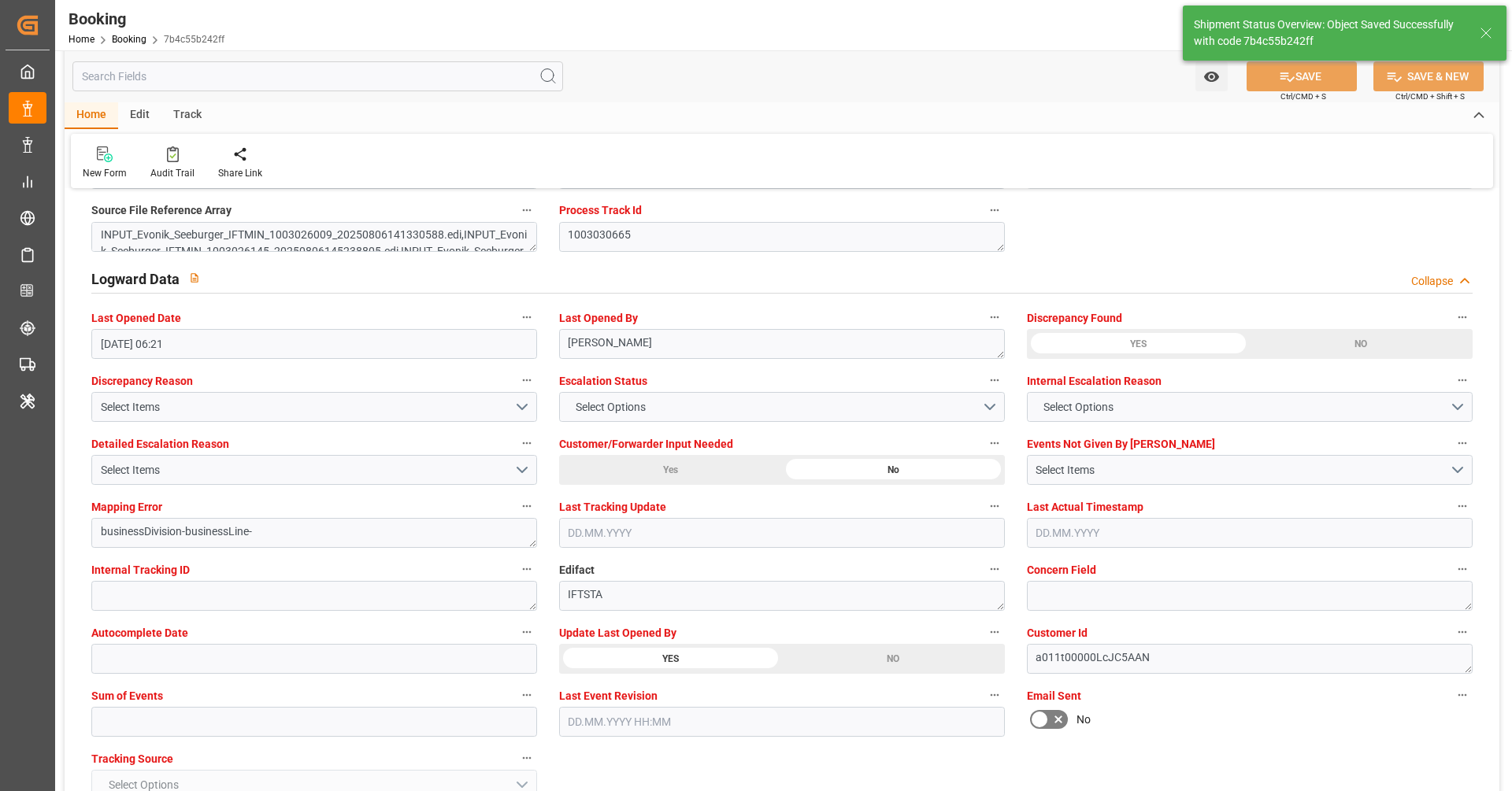
type textarea "Vipul Benurkar"
type input "20.08.2025 08:33"
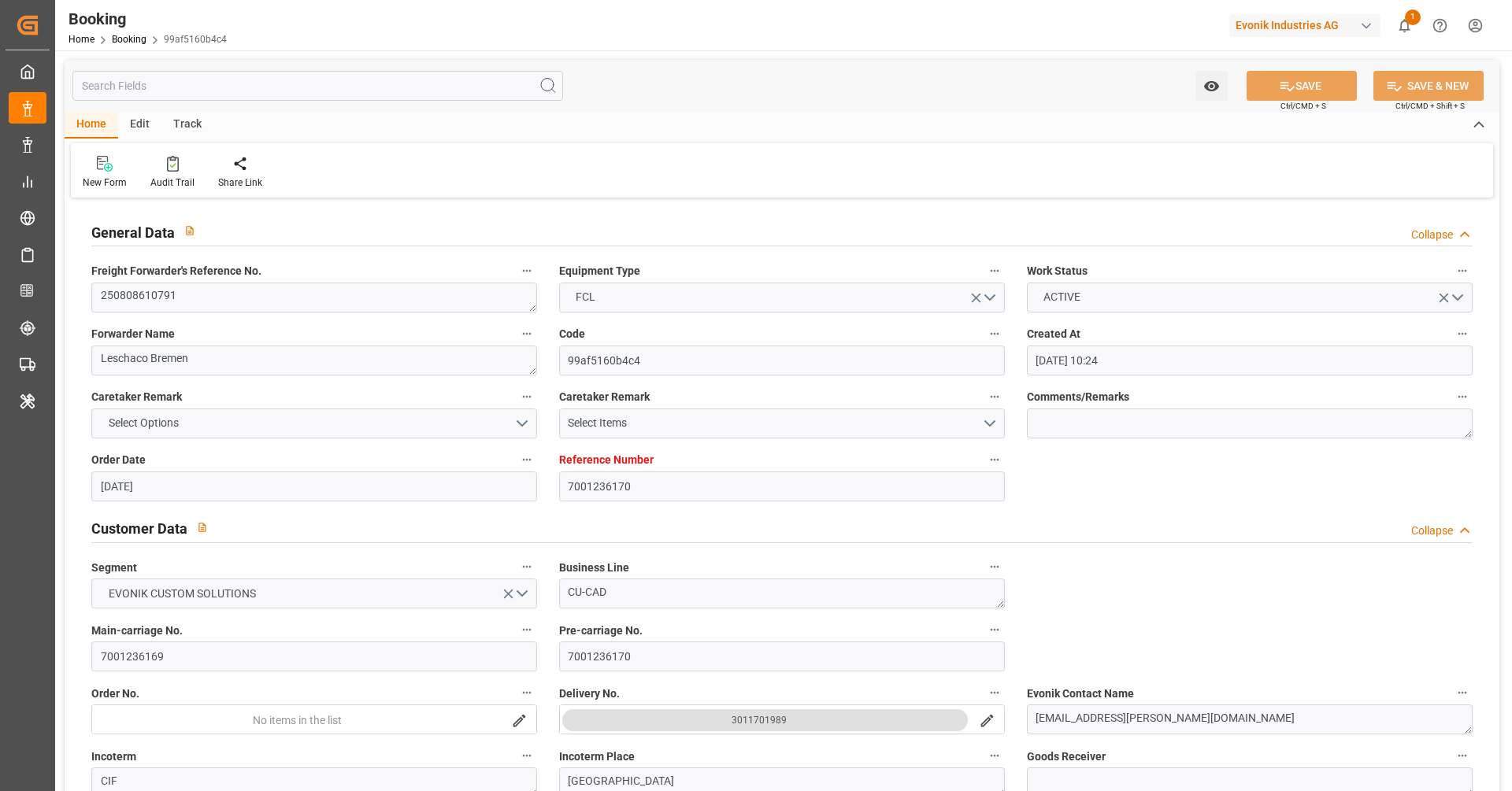
click at [285, 305] on textarea "250808610791" at bounding box center [314, 297] width 445 height 30
